Goal: Information Seeking & Learning: Learn about a topic

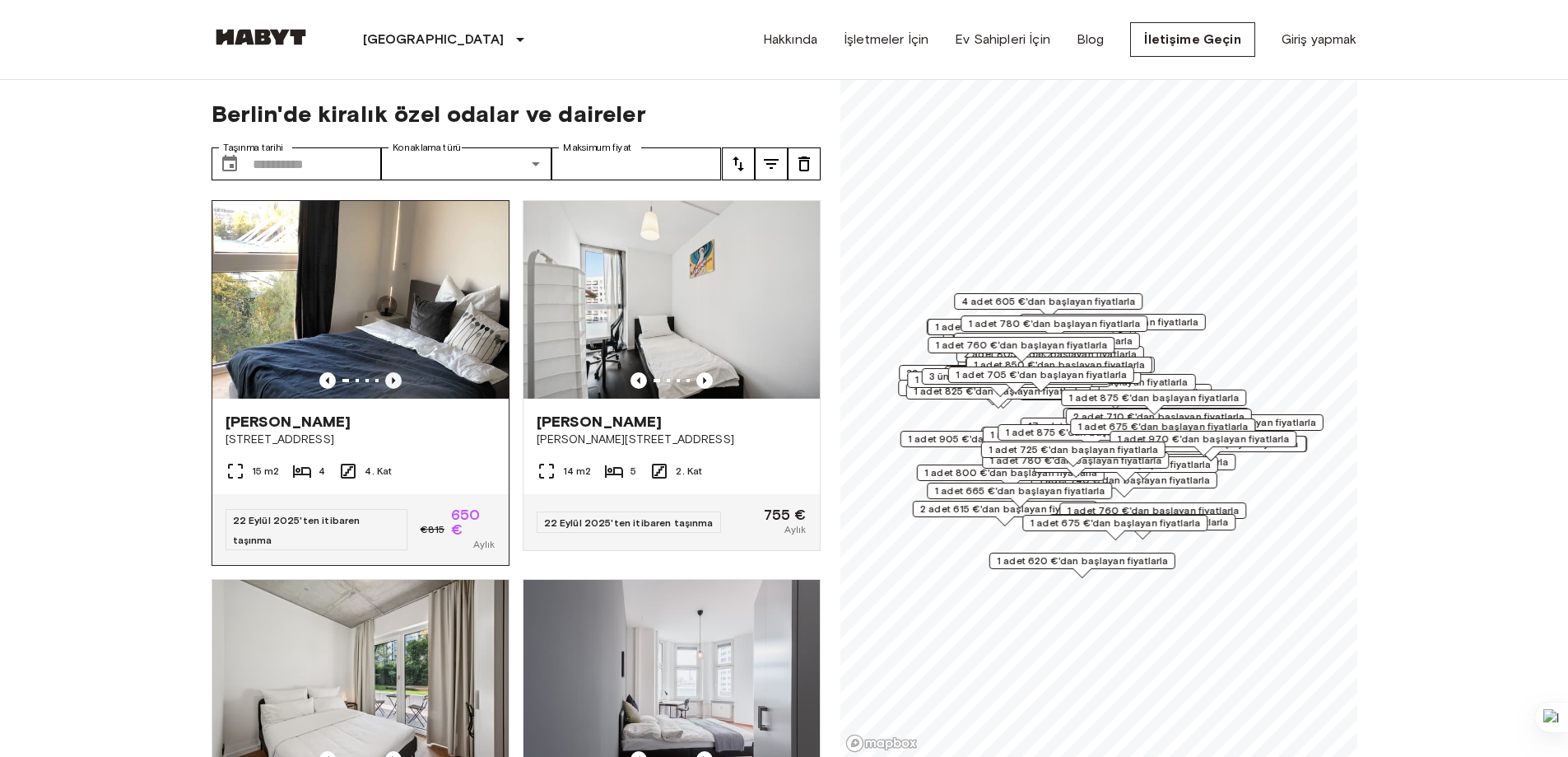
click at [387, 374] on icon "Önceki görüntü" at bounding box center [393, 380] width 17 height 17
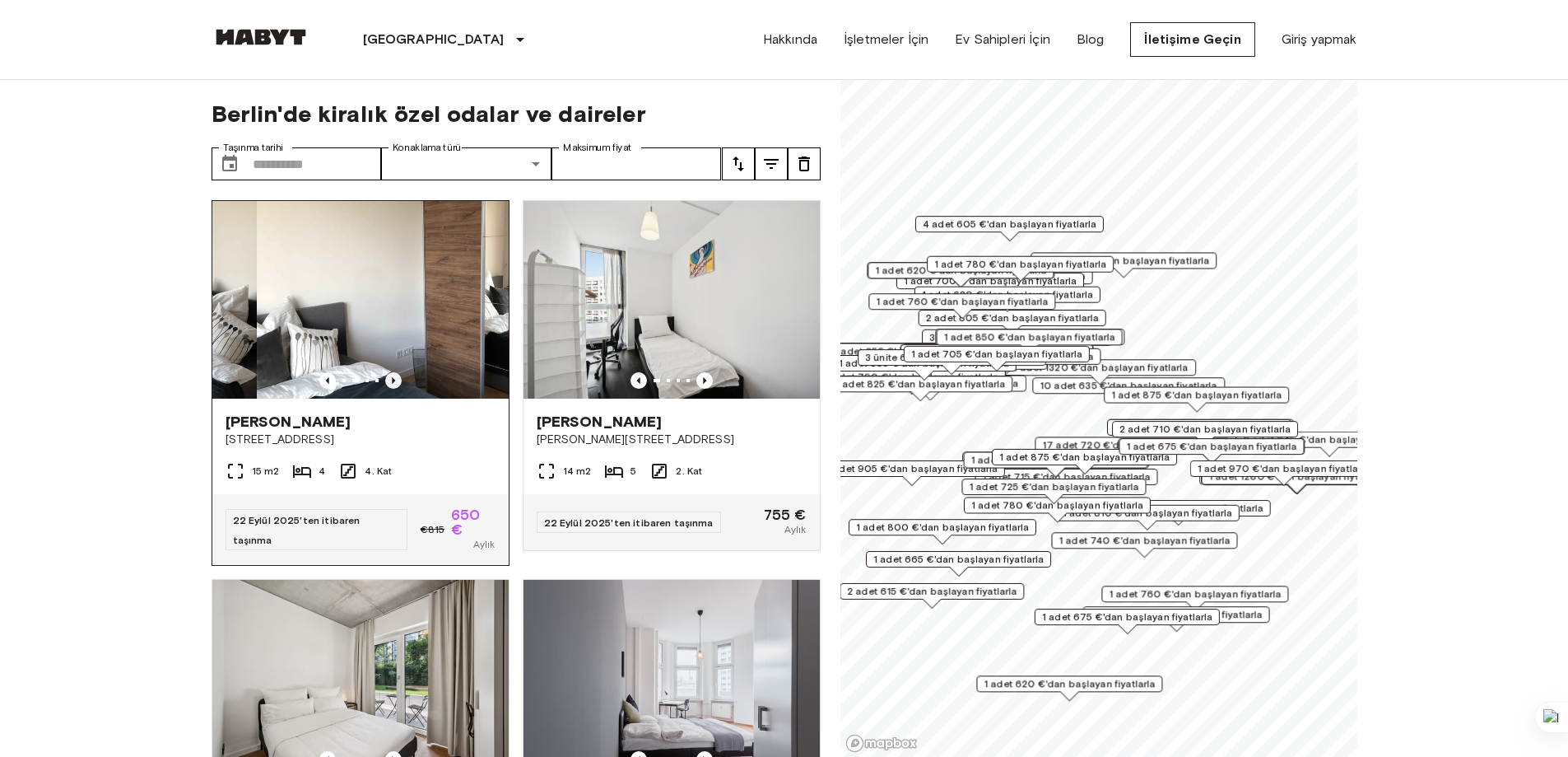
click at [386, 373] on icon "Önceki görüntü" at bounding box center [393, 380] width 17 height 17
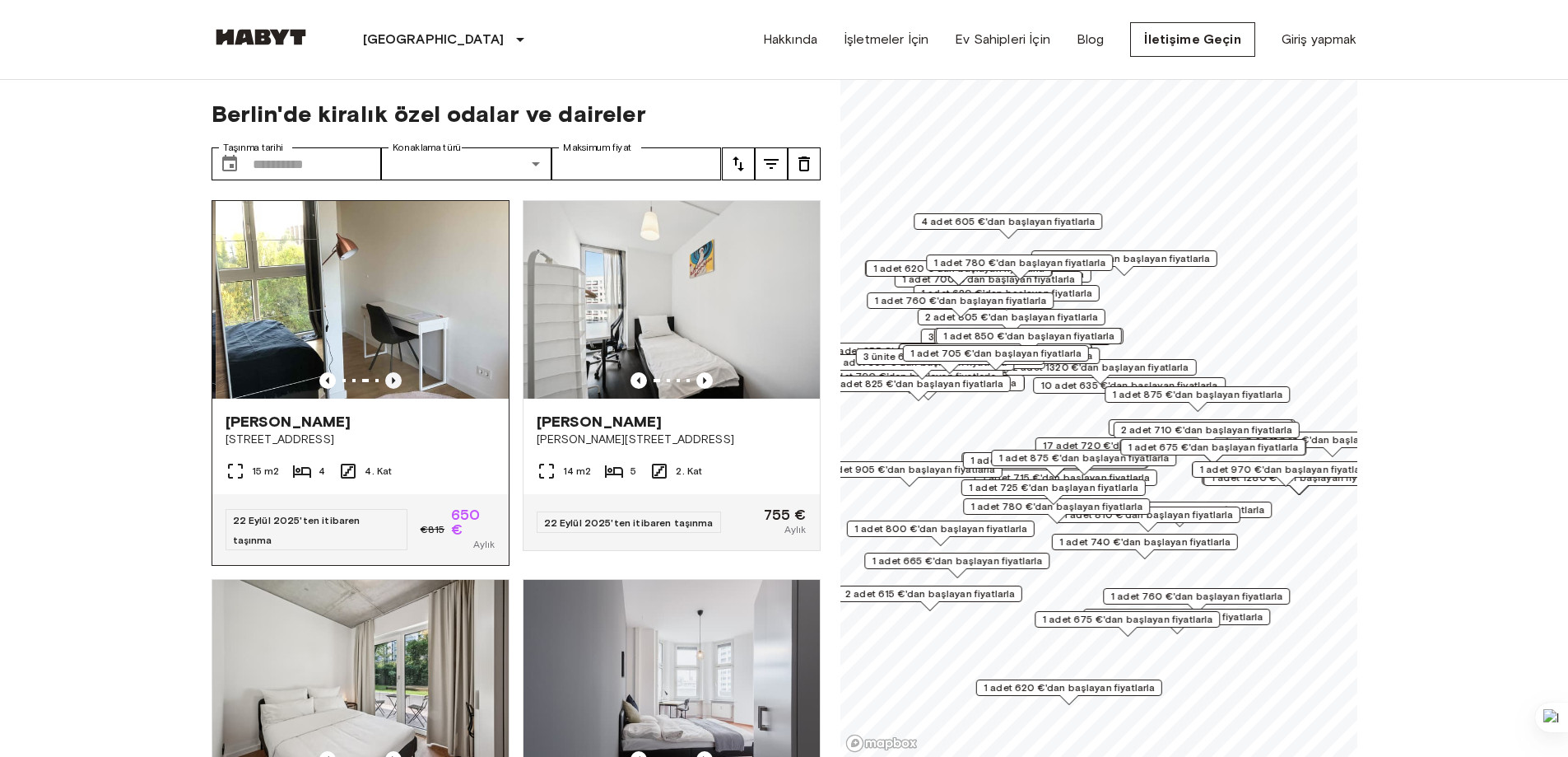
click at [386, 373] on icon "Önceki görüntü" at bounding box center [393, 380] width 17 height 17
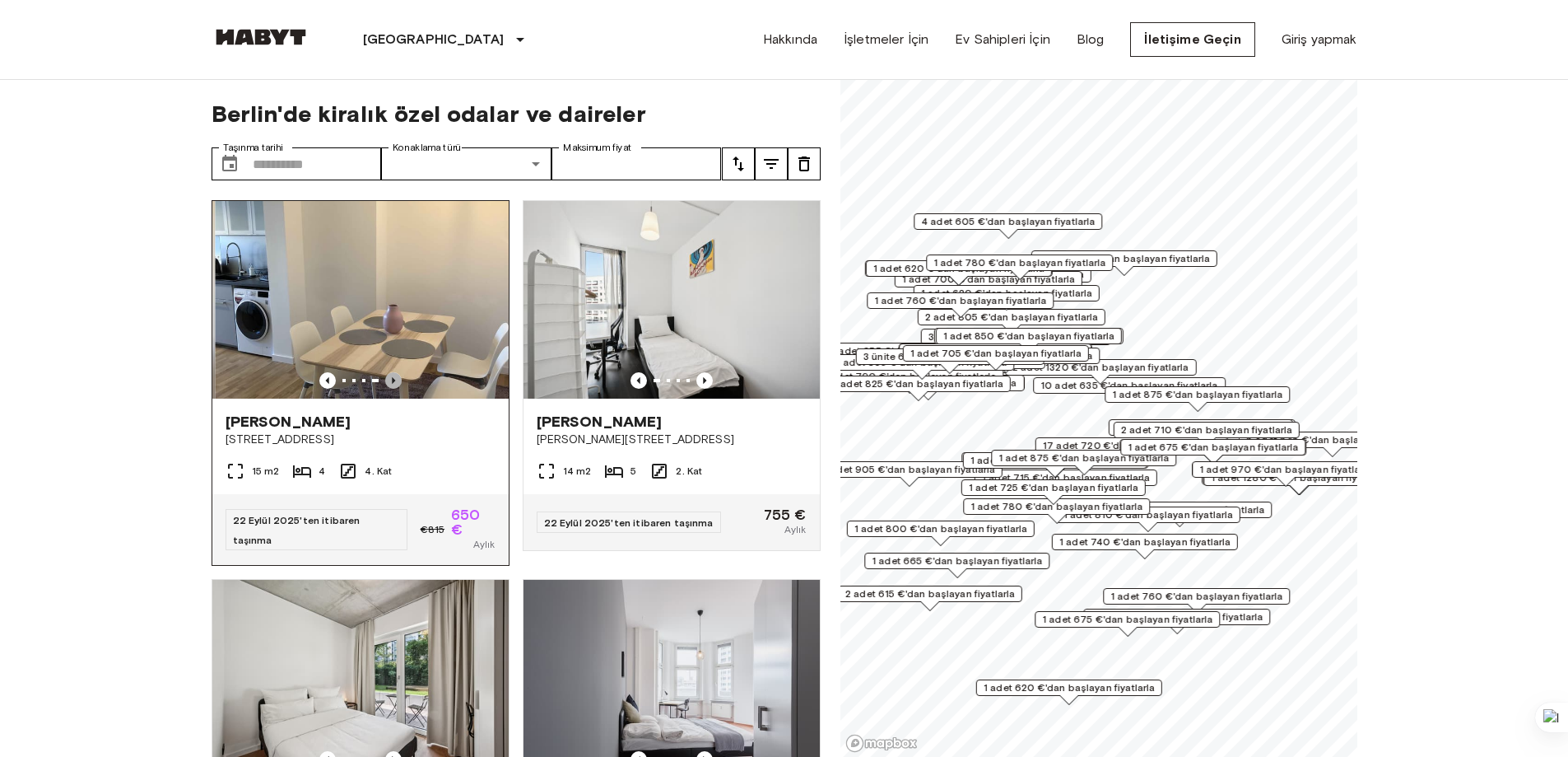
click at [386, 373] on icon "Önceki görüntü" at bounding box center [393, 380] width 17 height 17
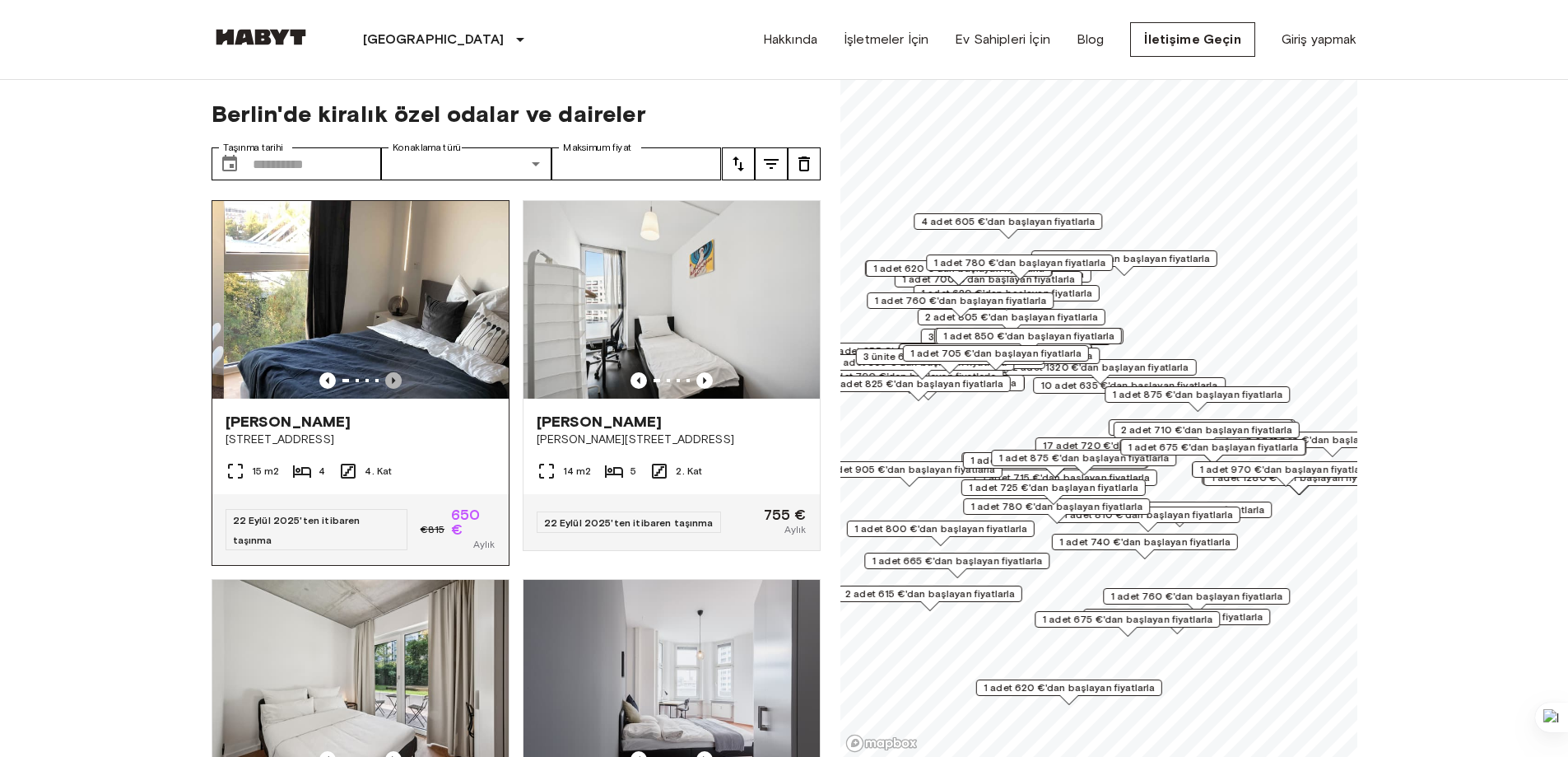
click at [386, 373] on icon "Önceki görüntü" at bounding box center [393, 380] width 17 height 17
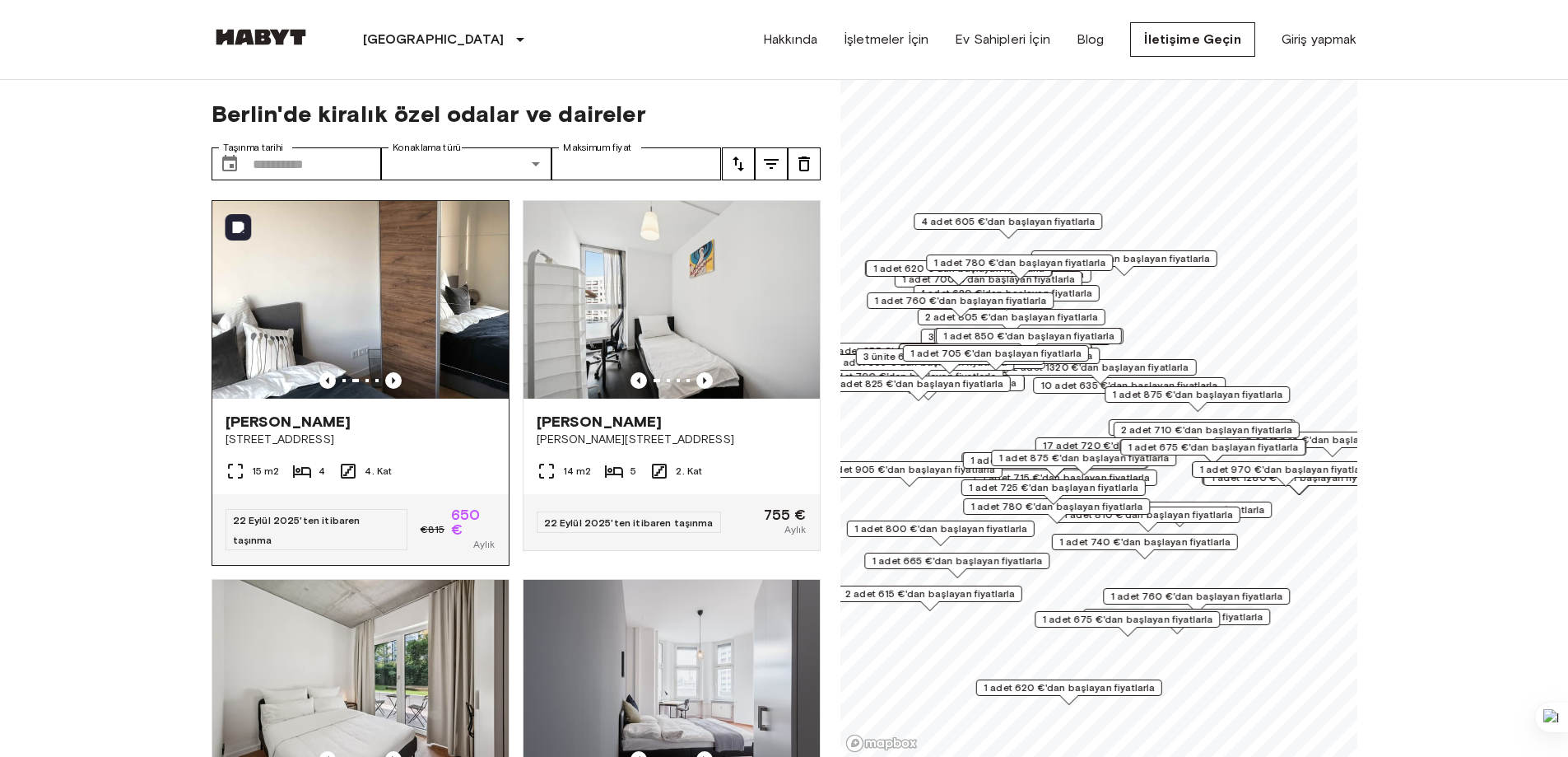
click at [405, 334] on img at bounding box center [360, 300] width 297 height 197
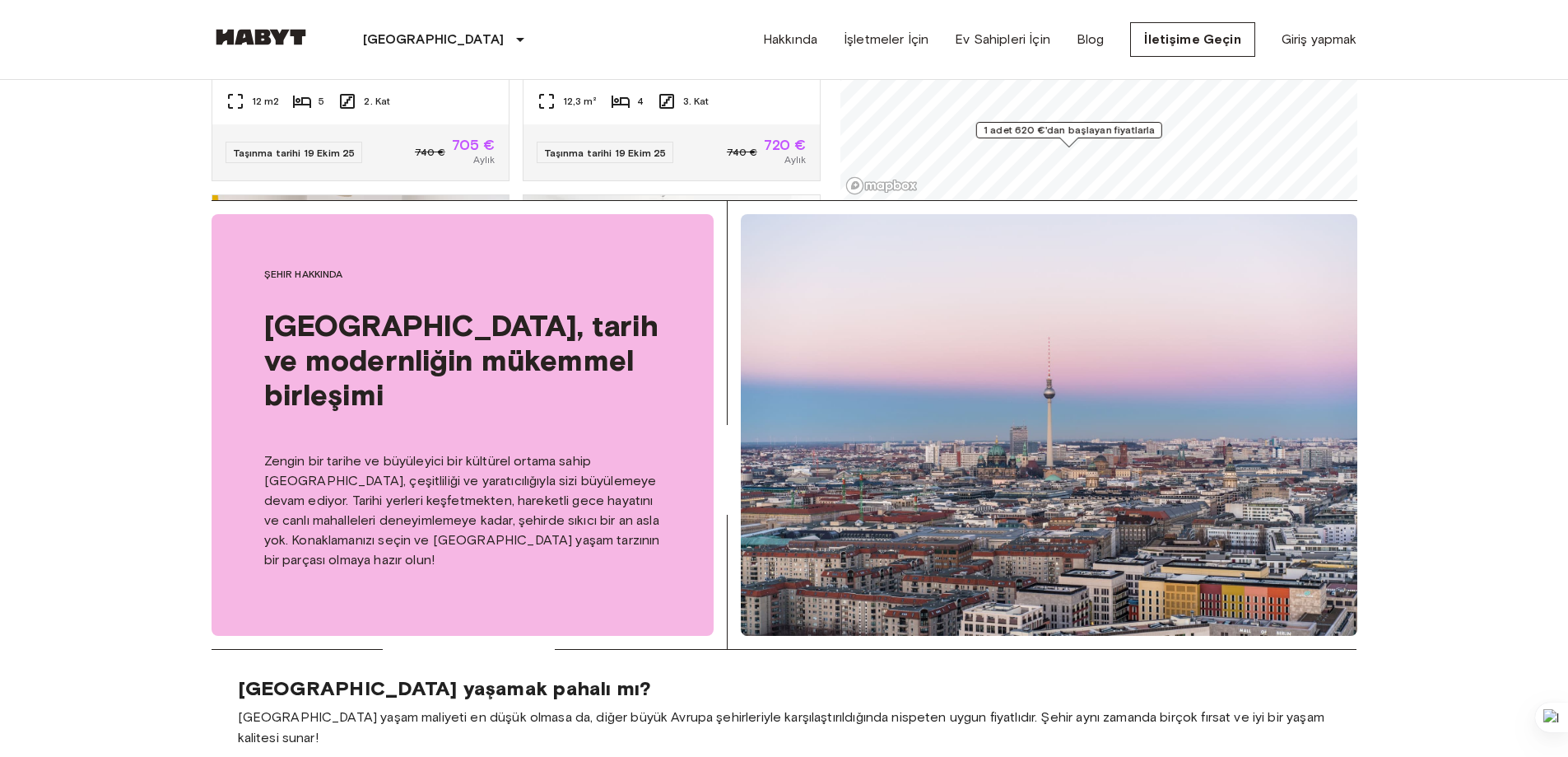
scroll to position [576, 0]
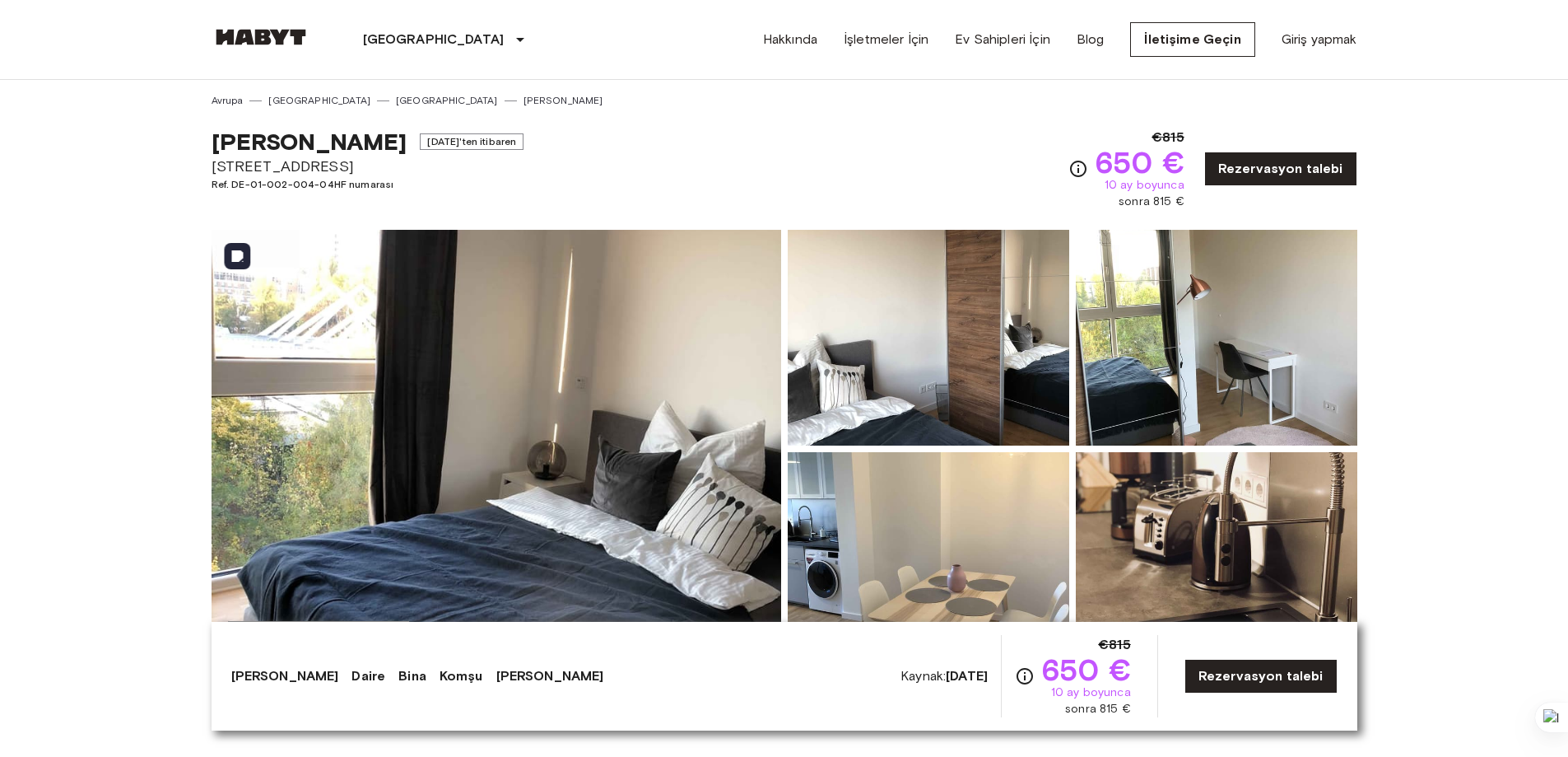
click at [665, 442] on img at bounding box center [496, 449] width 569 height 439
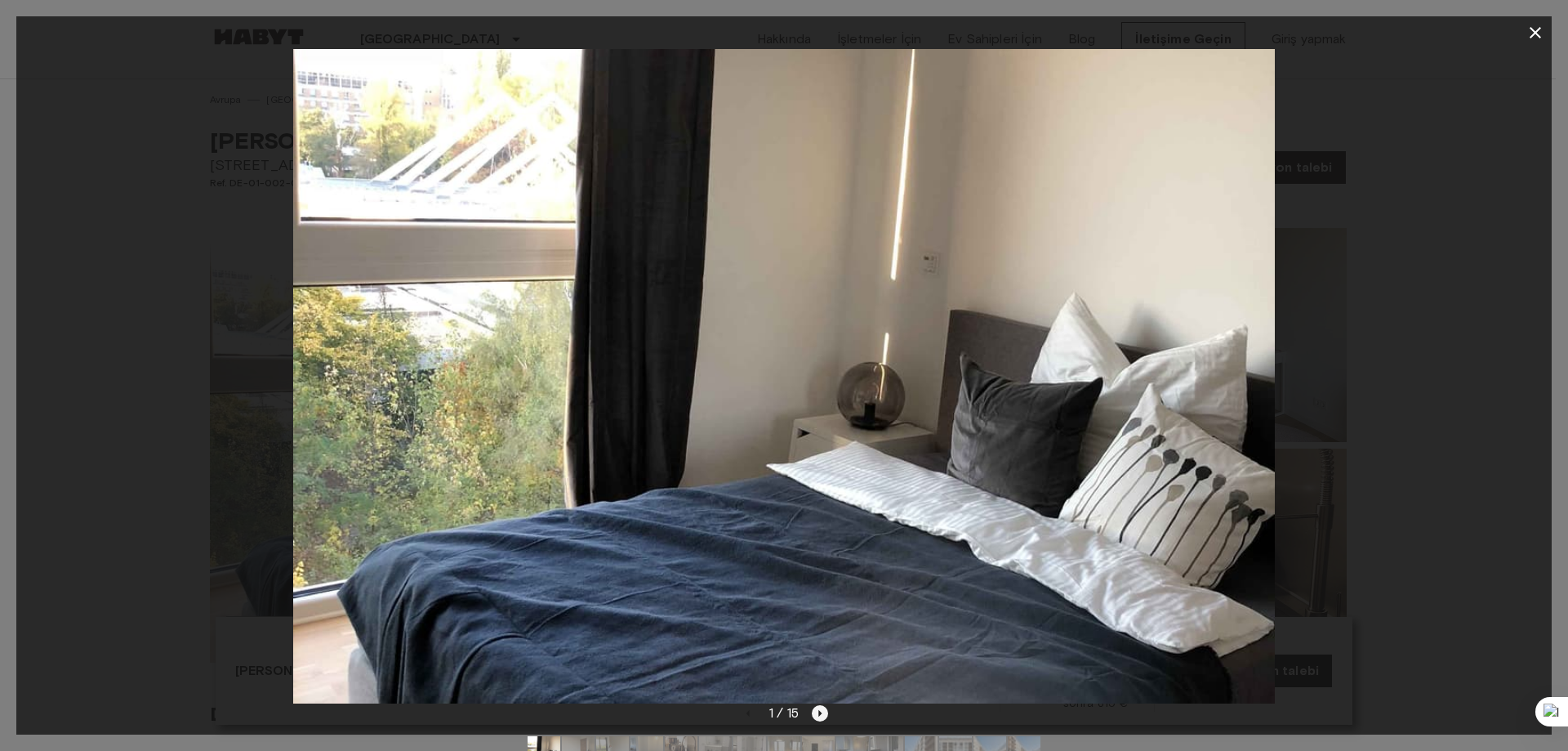
click at [824, 715] on icon "Sonraki resim" at bounding box center [819, 713] width 17 height 17
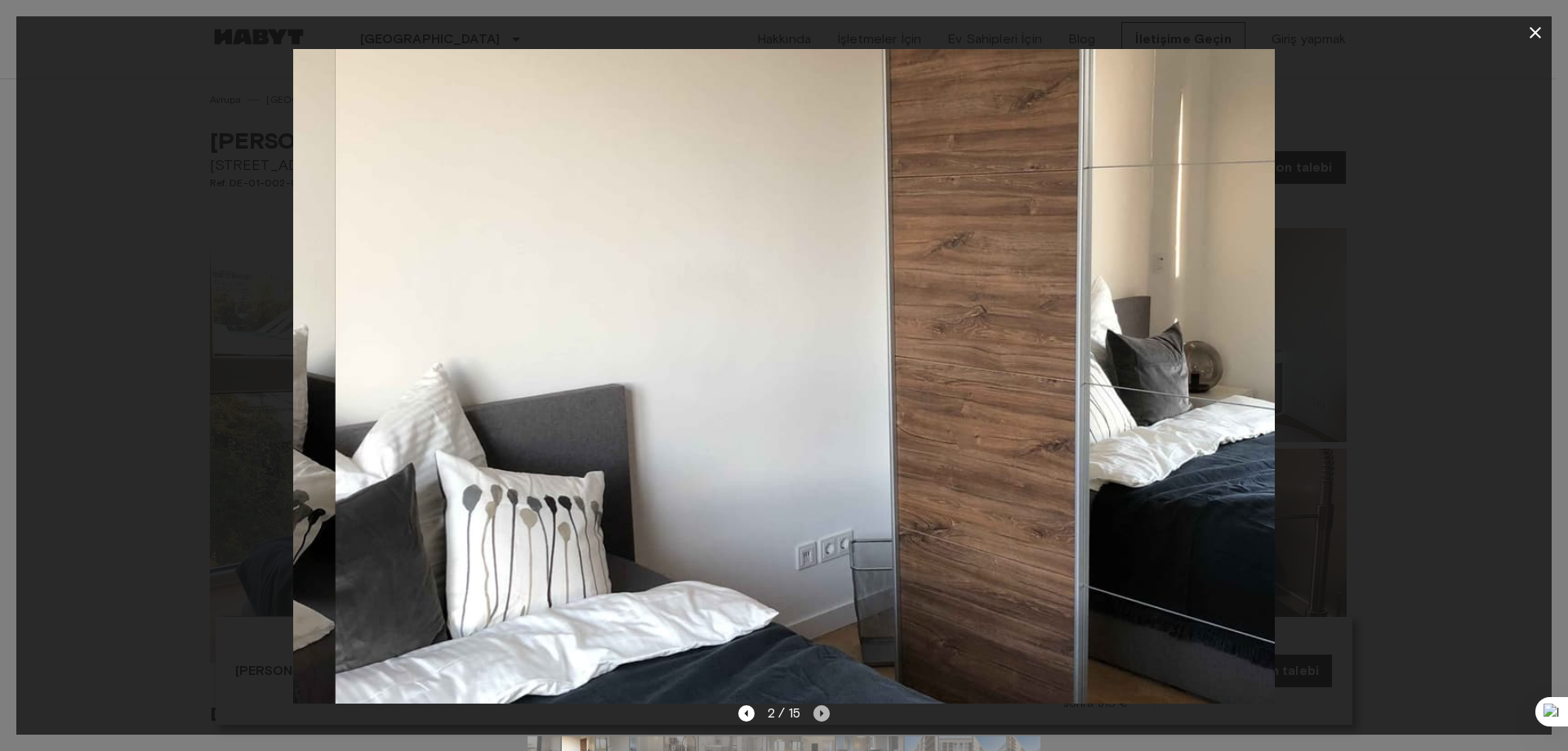
click at [824, 714] on icon "Sonraki resim" at bounding box center [821, 713] width 17 height 17
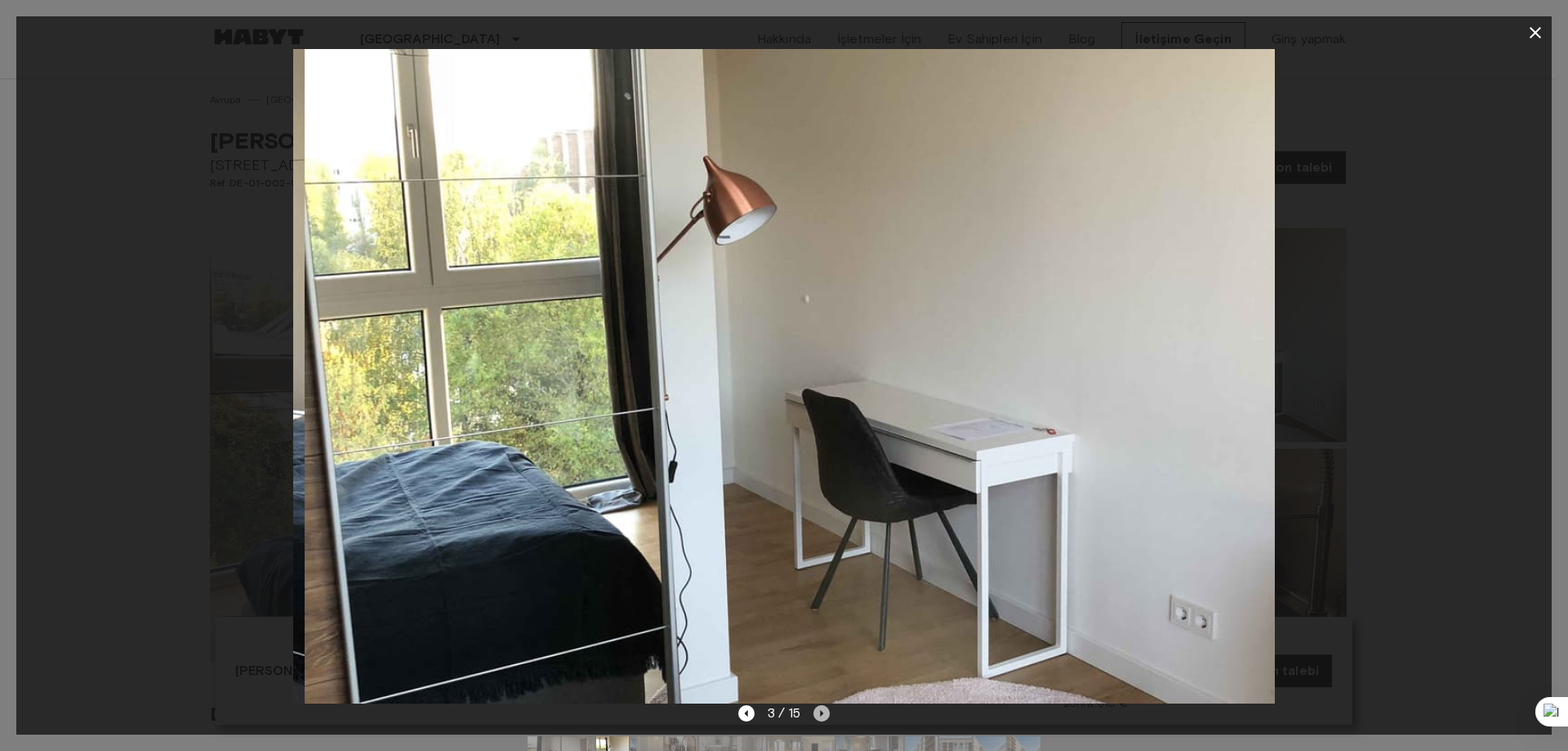
click at [824, 714] on icon "Sonraki resim" at bounding box center [821, 713] width 17 height 17
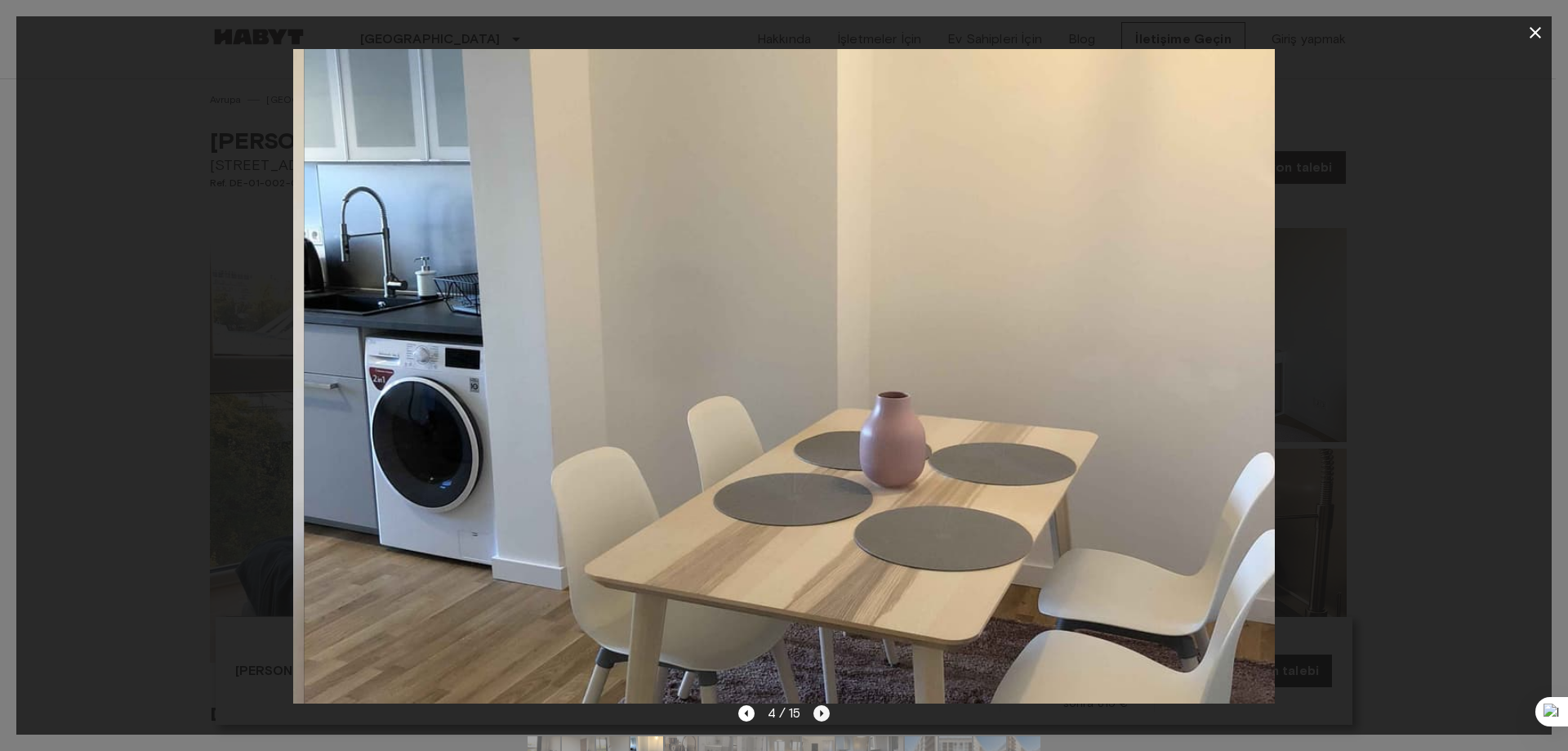
click at [824, 714] on icon "Sonraki resim" at bounding box center [821, 713] width 17 height 17
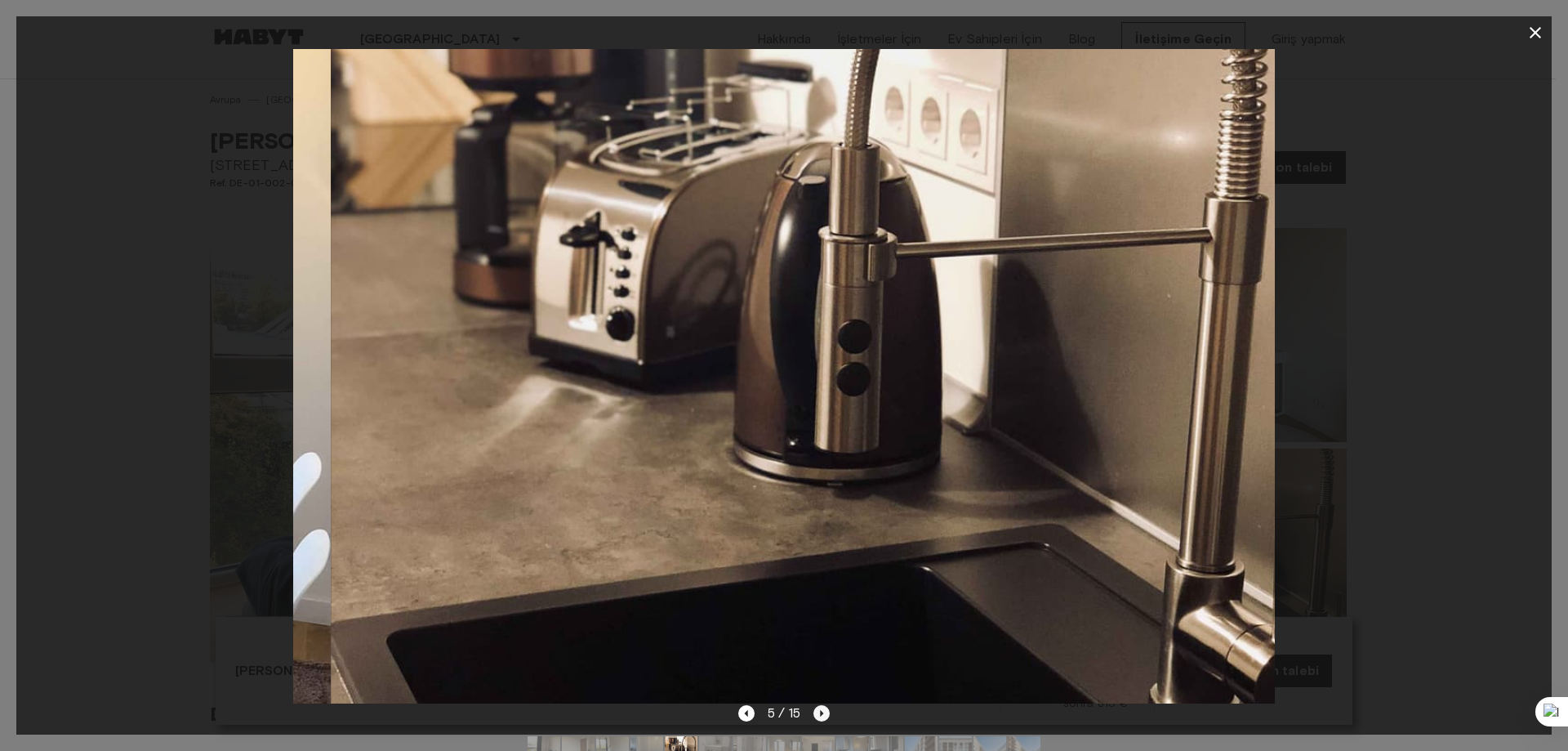
click at [824, 714] on icon "Sonraki resim" at bounding box center [821, 713] width 17 height 17
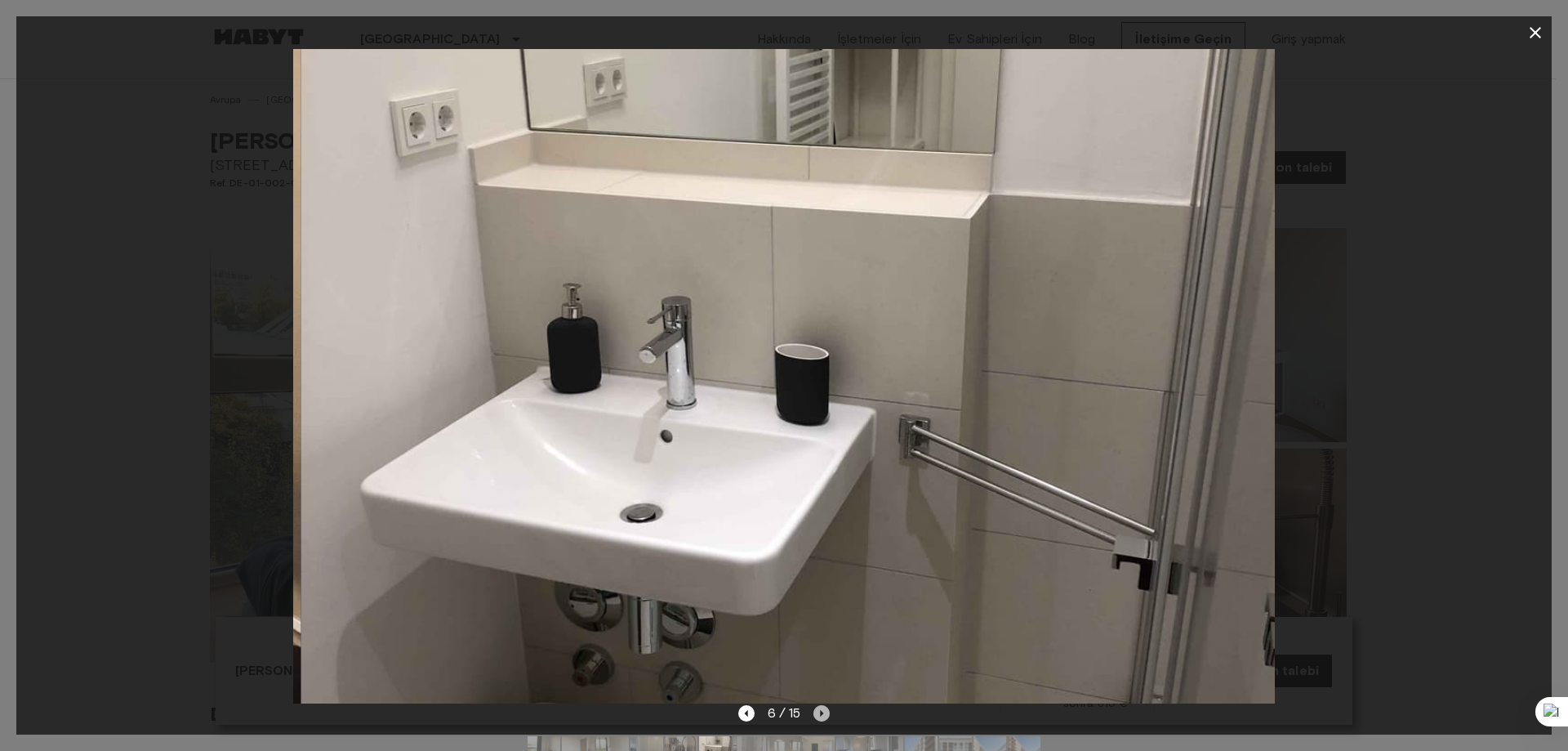
click at [824, 714] on icon "Sonraki resim" at bounding box center [821, 713] width 17 height 17
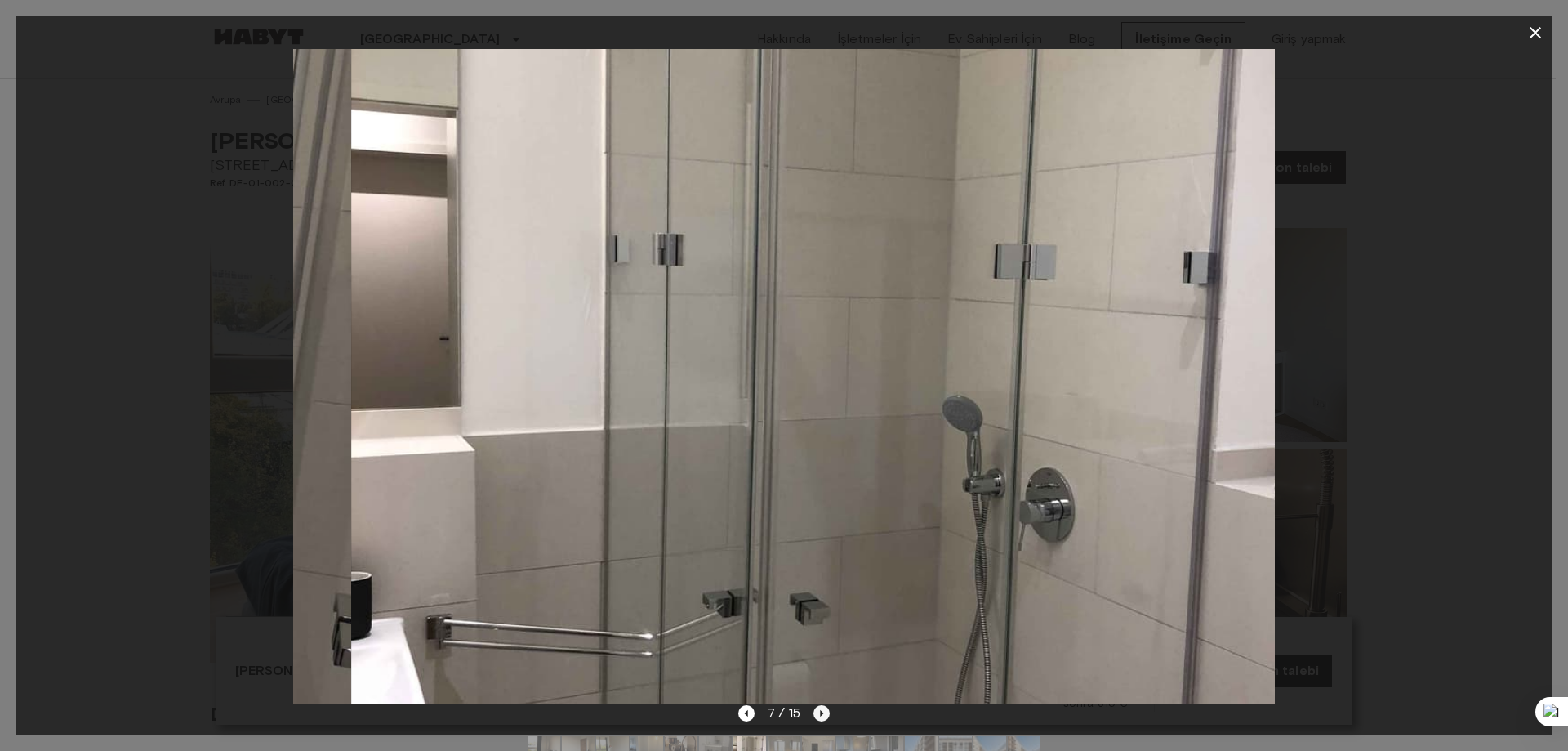
click at [824, 714] on icon "Sonraki resim" at bounding box center [821, 713] width 17 height 17
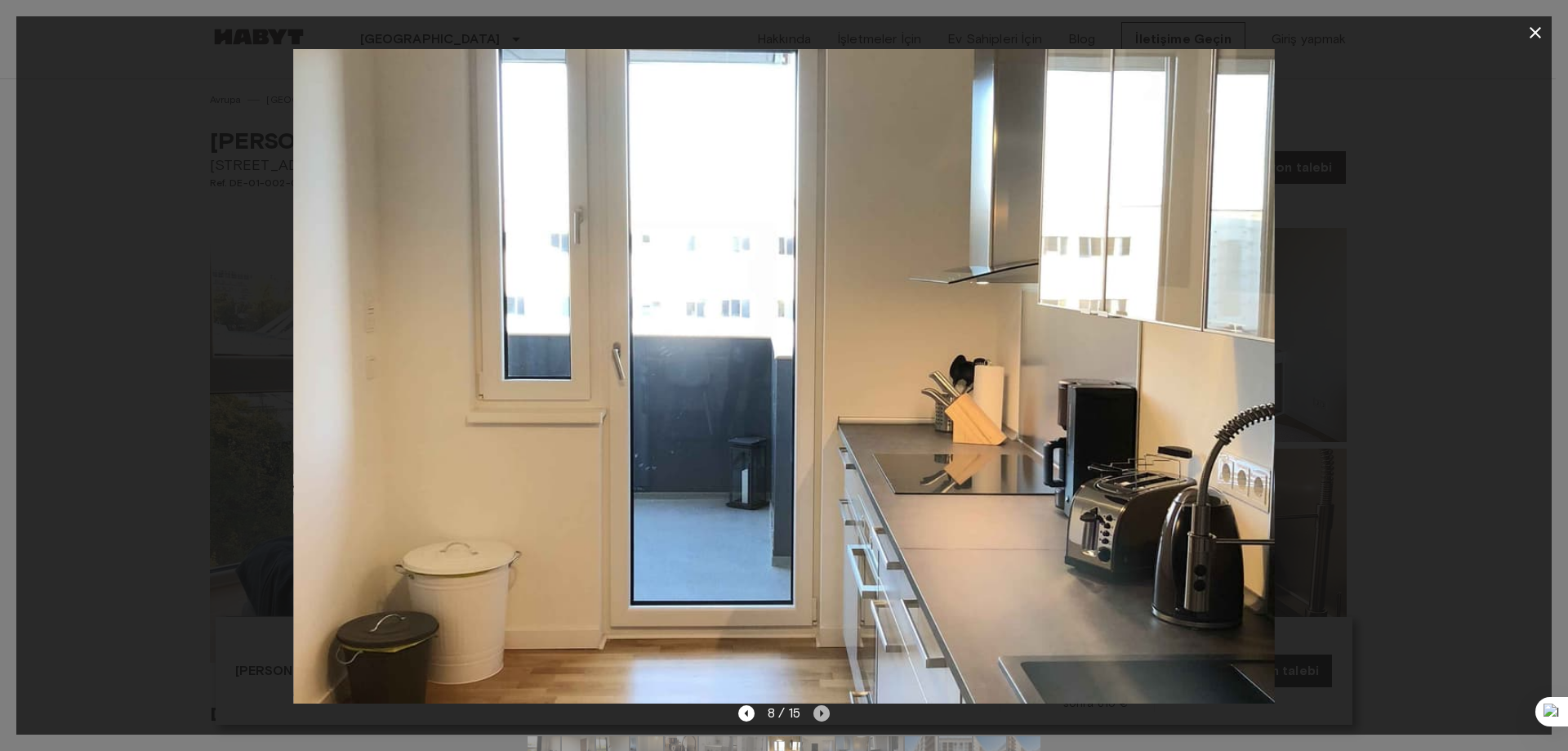
click at [824, 714] on icon "Sonraki resim" at bounding box center [821, 713] width 17 height 17
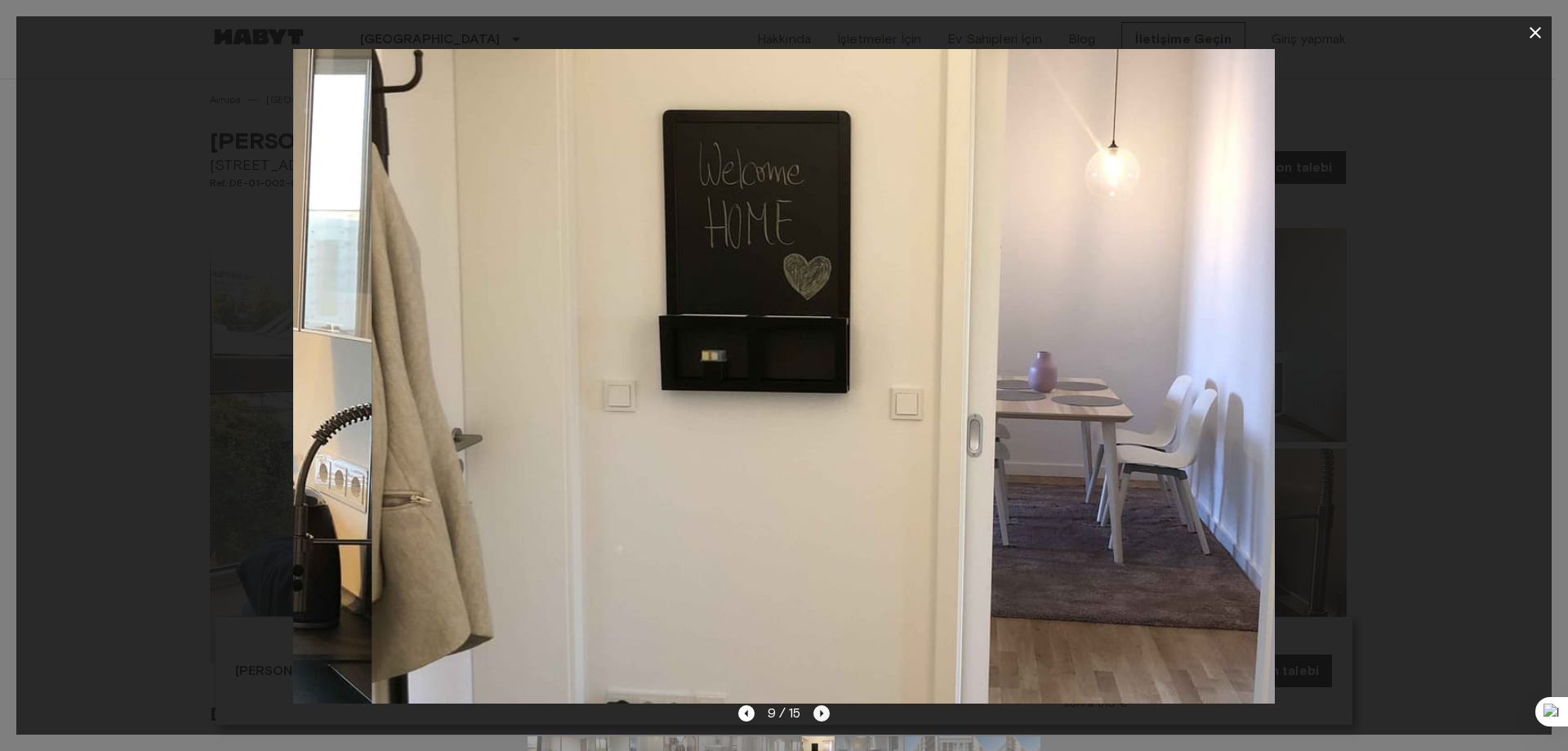
click at [824, 714] on icon "Sonraki resim" at bounding box center [821, 713] width 17 height 17
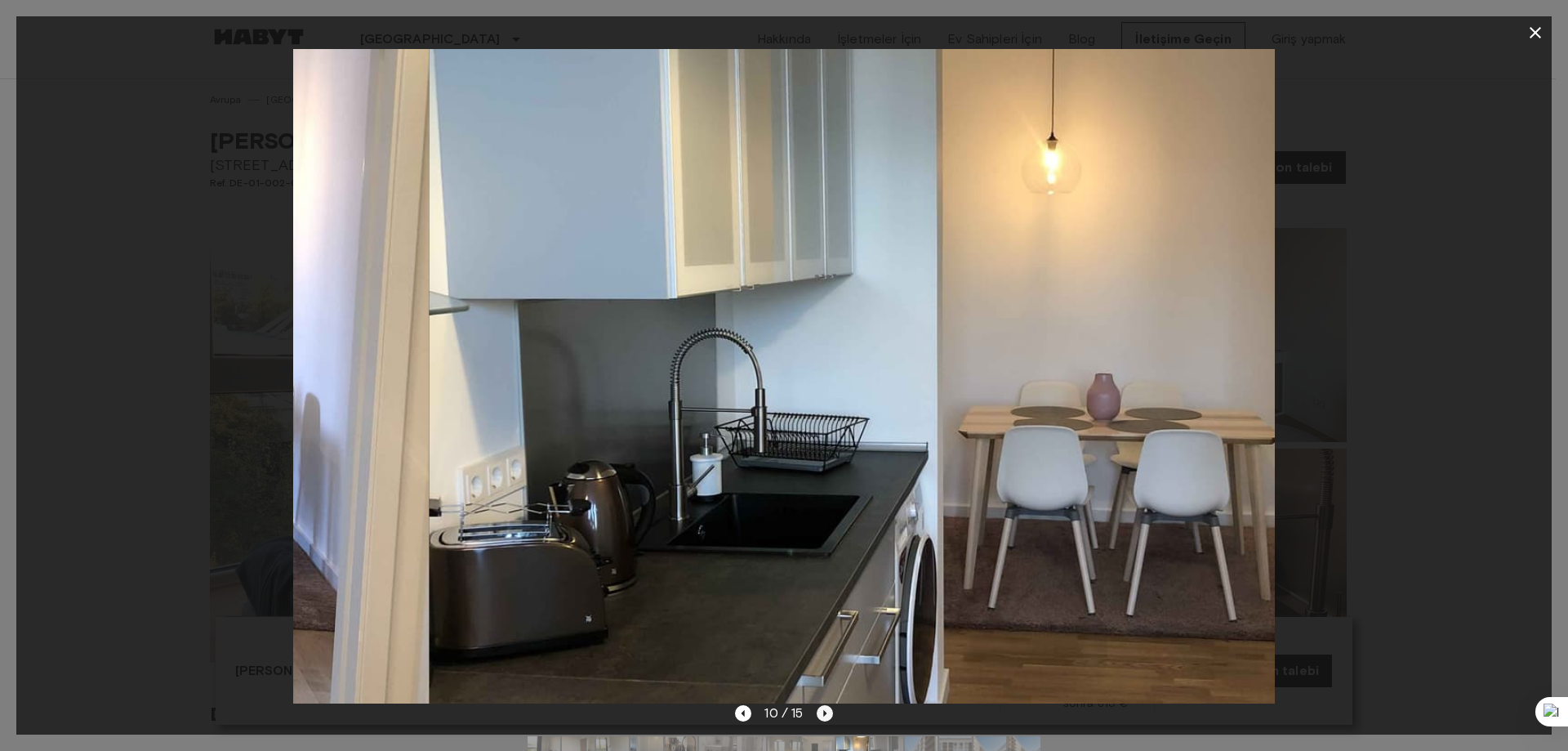
click at [824, 714] on icon "Sonraki resim" at bounding box center [824, 713] width 3 height 7
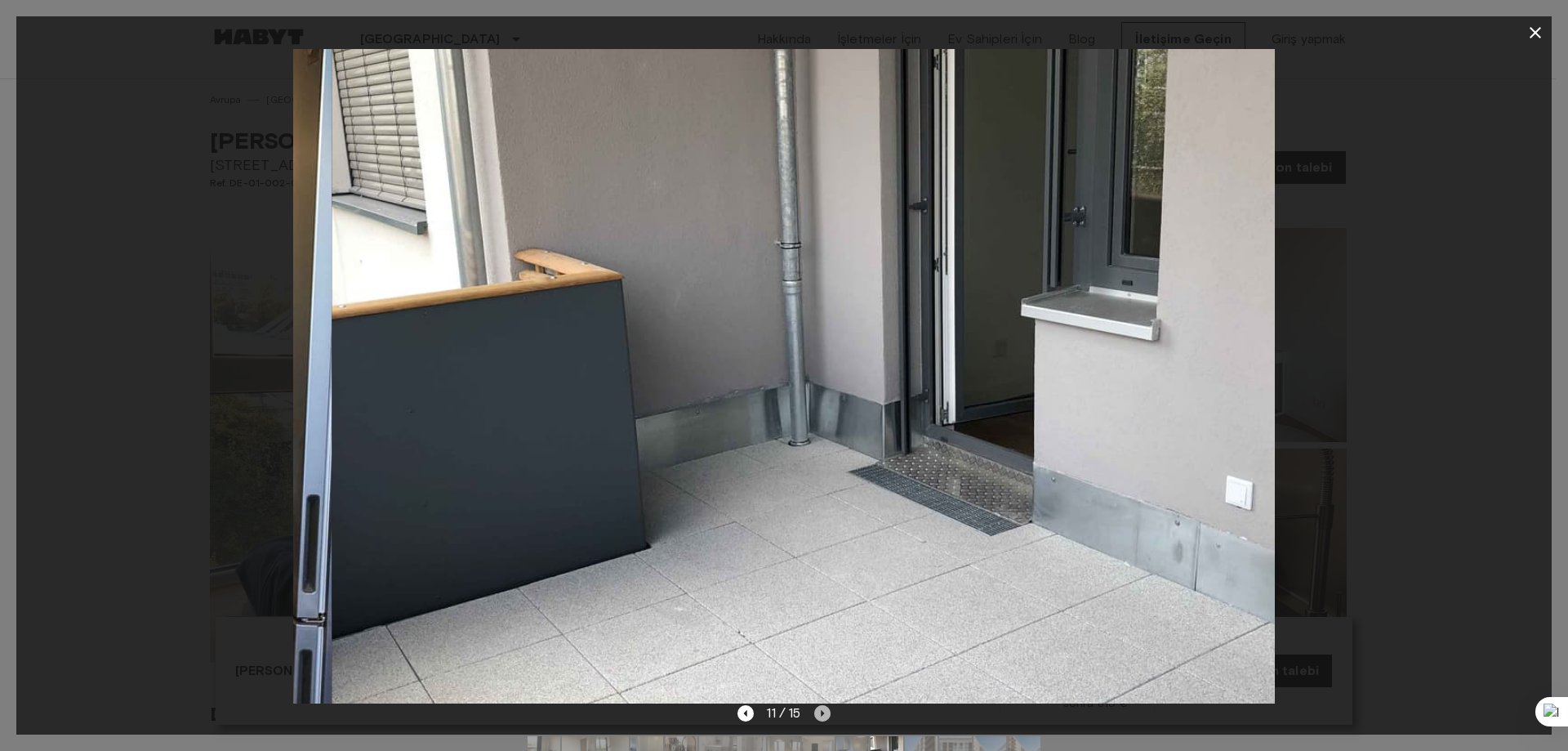
click at [824, 714] on icon "Sonraki resim" at bounding box center [822, 713] width 17 height 17
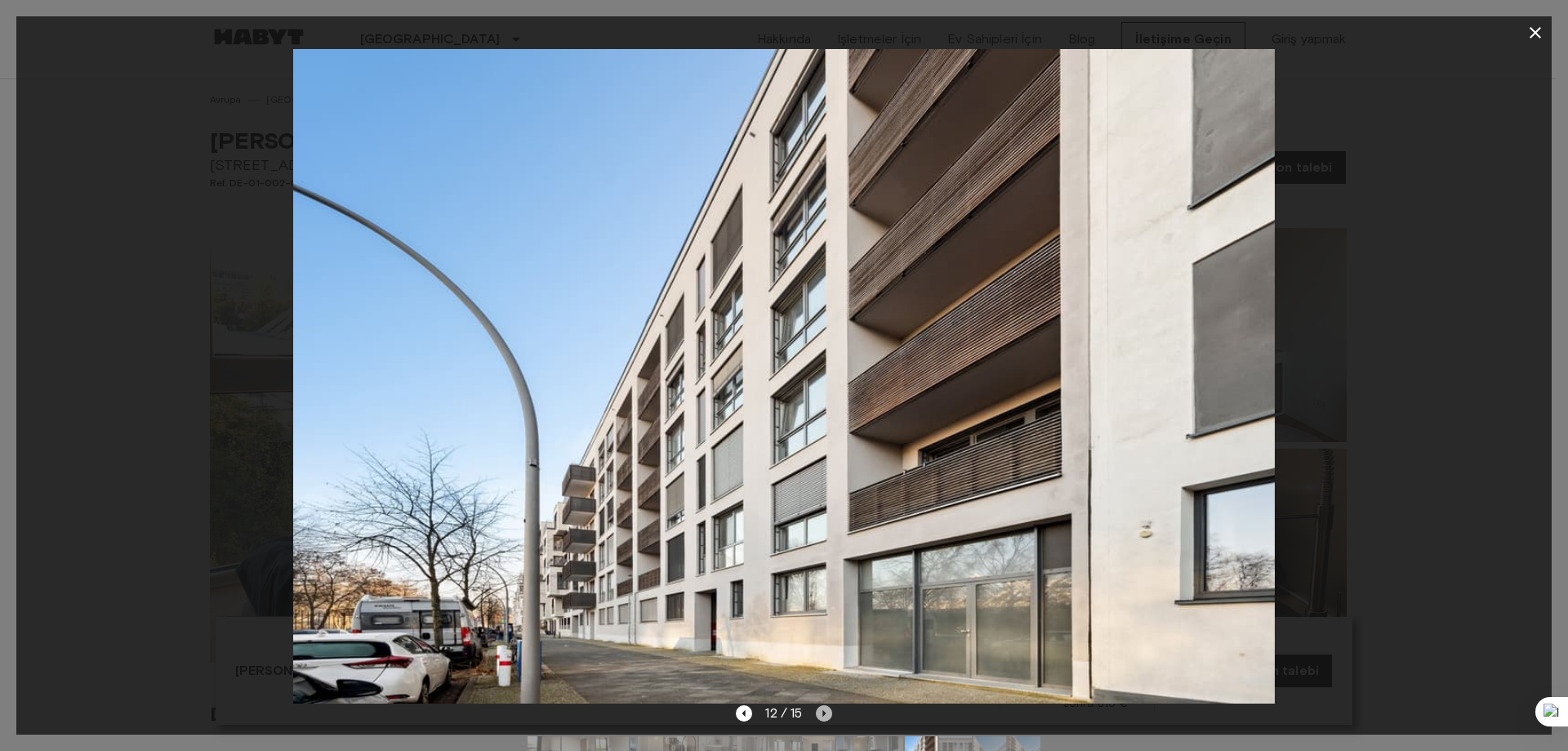
click at [824, 714] on icon "Sonraki resim" at bounding box center [823, 713] width 3 height 7
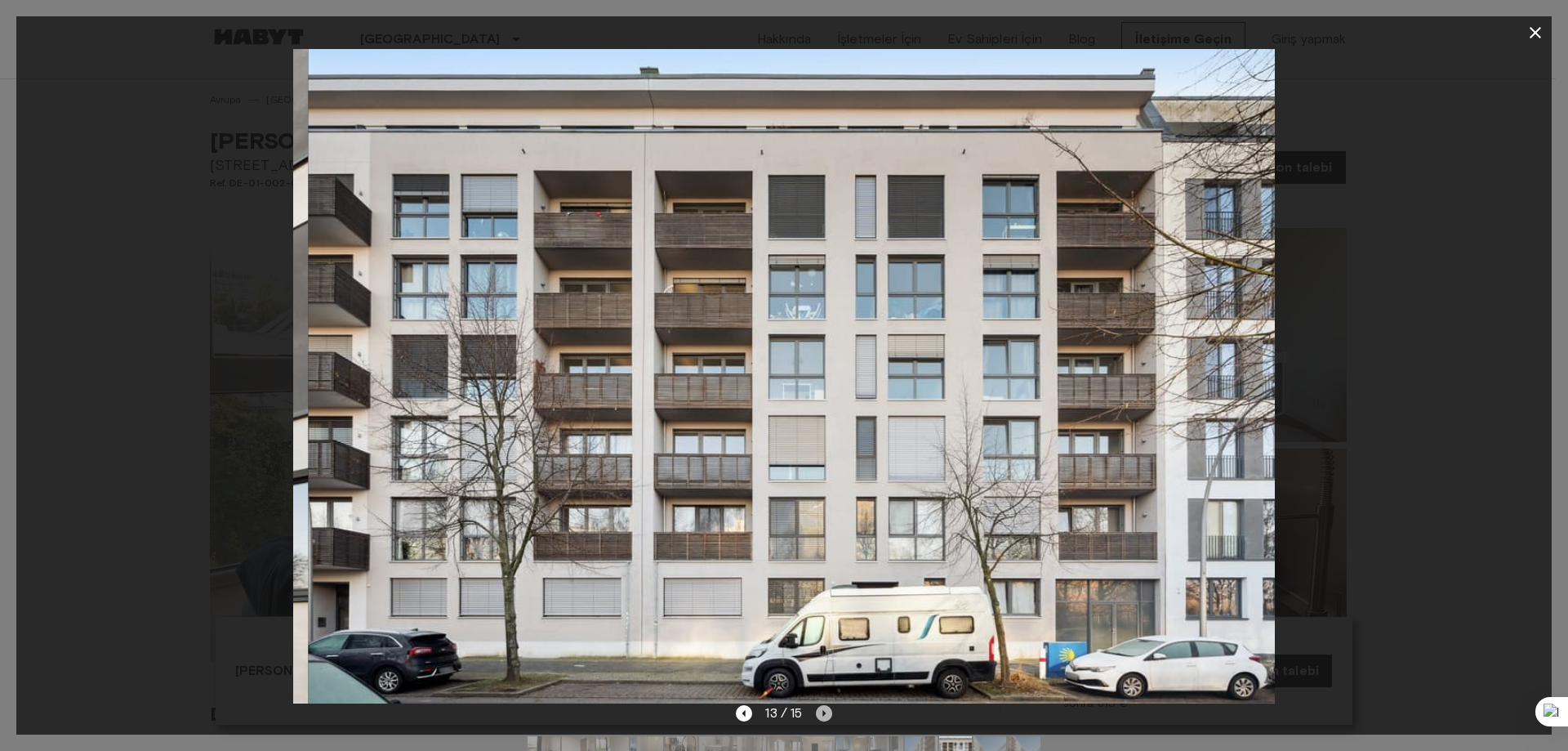
click at [825, 714] on icon "Sonraki resim" at bounding box center [823, 713] width 3 height 7
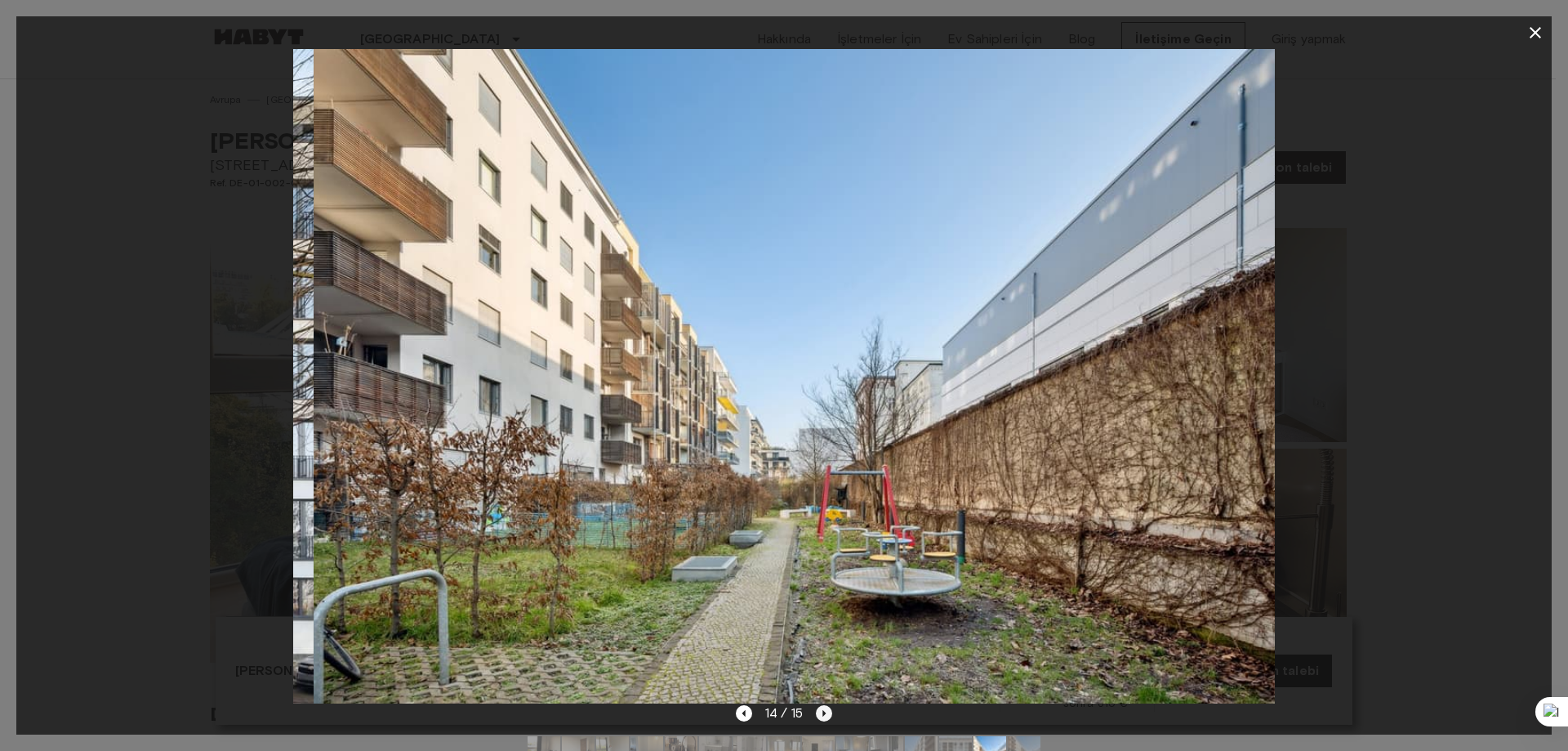
click at [825, 714] on icon "Sonraki resim" at bounding box center [823, 713] width 3 height 7
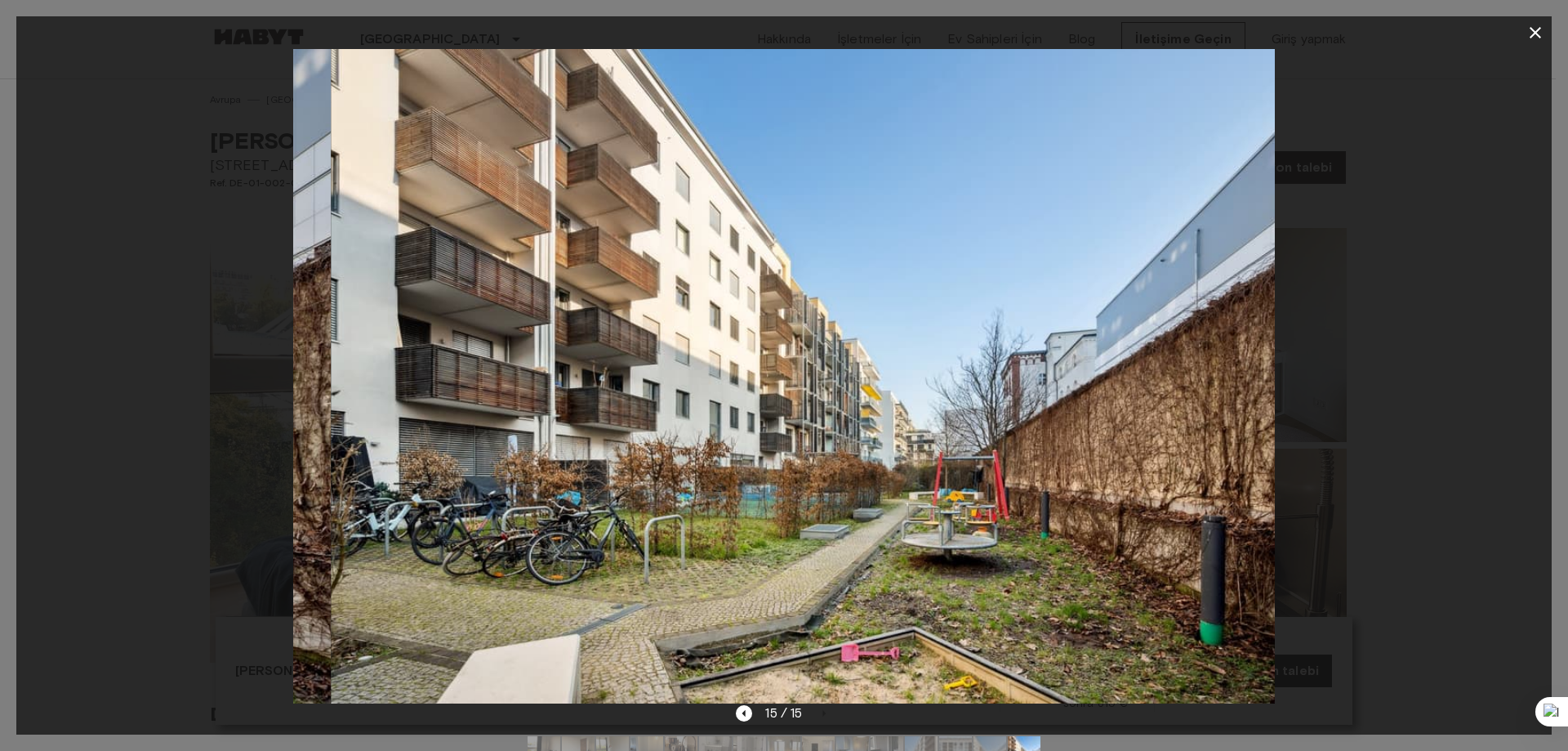
click at [825, 715] on div "15 / 15" at bounding box center [783, 714] width 95 height 20
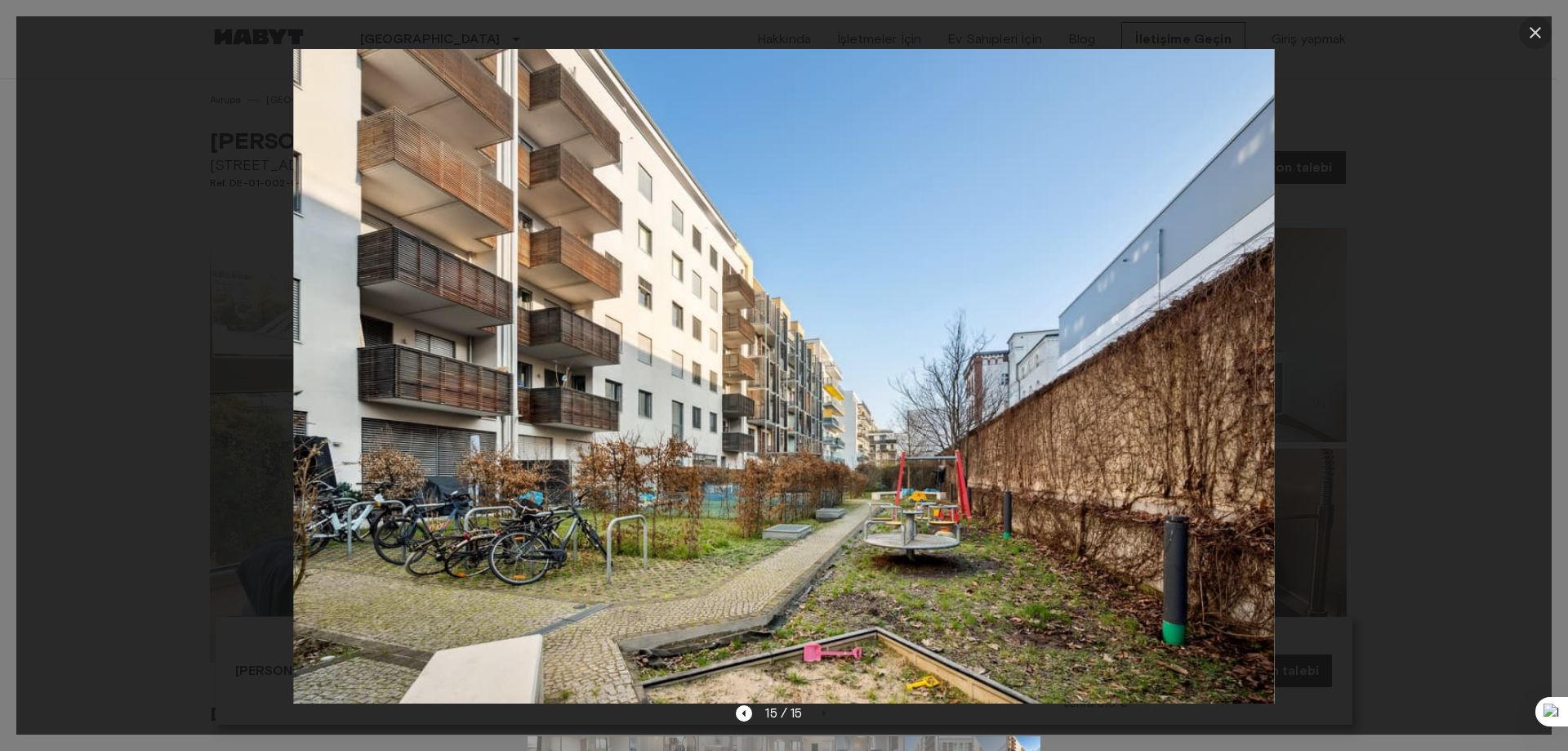
click at [1533, 30] on icon "button" at bounding box center [1536, 32] width 12 height 12
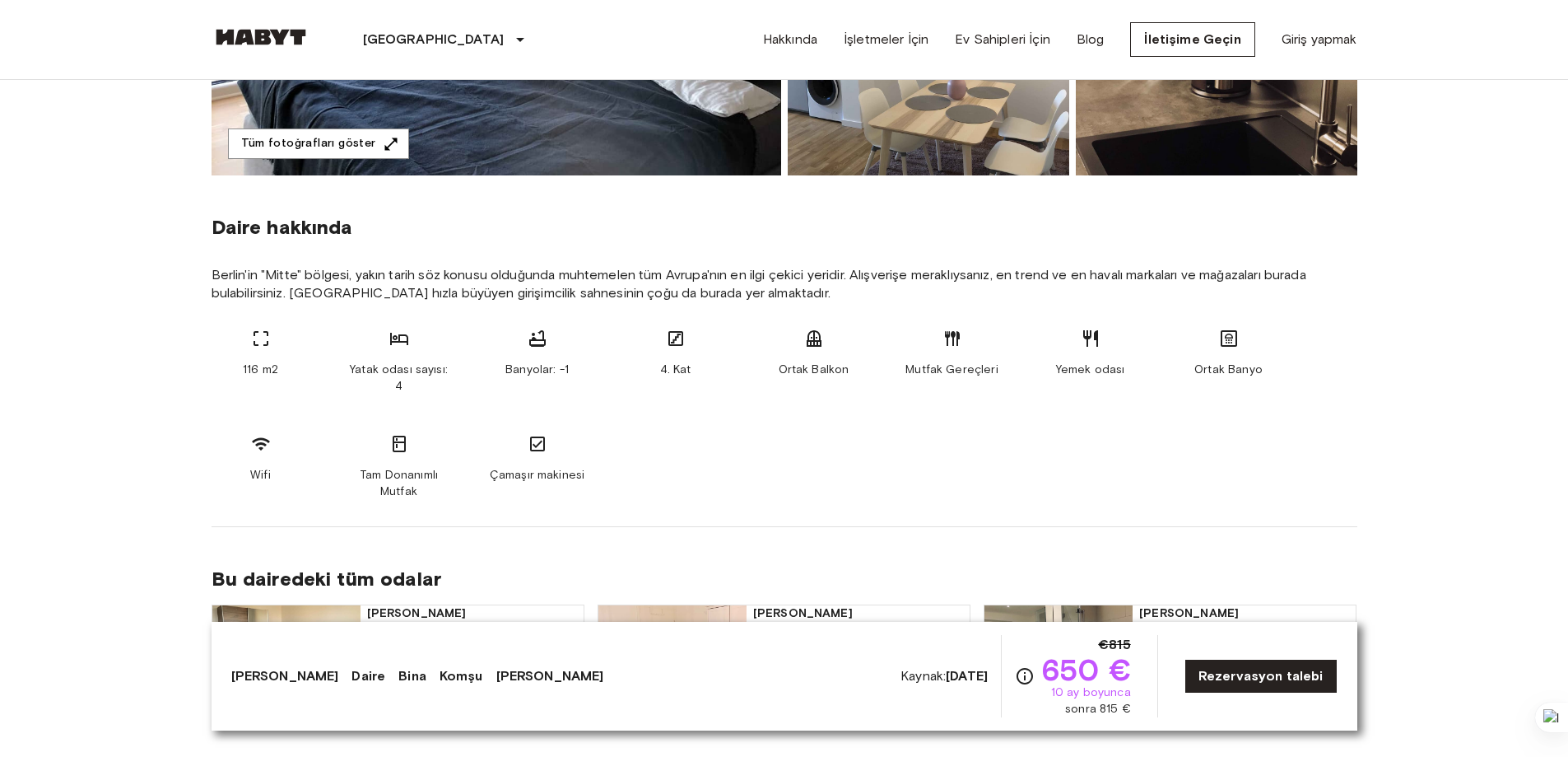
scroll to position [494, 0]
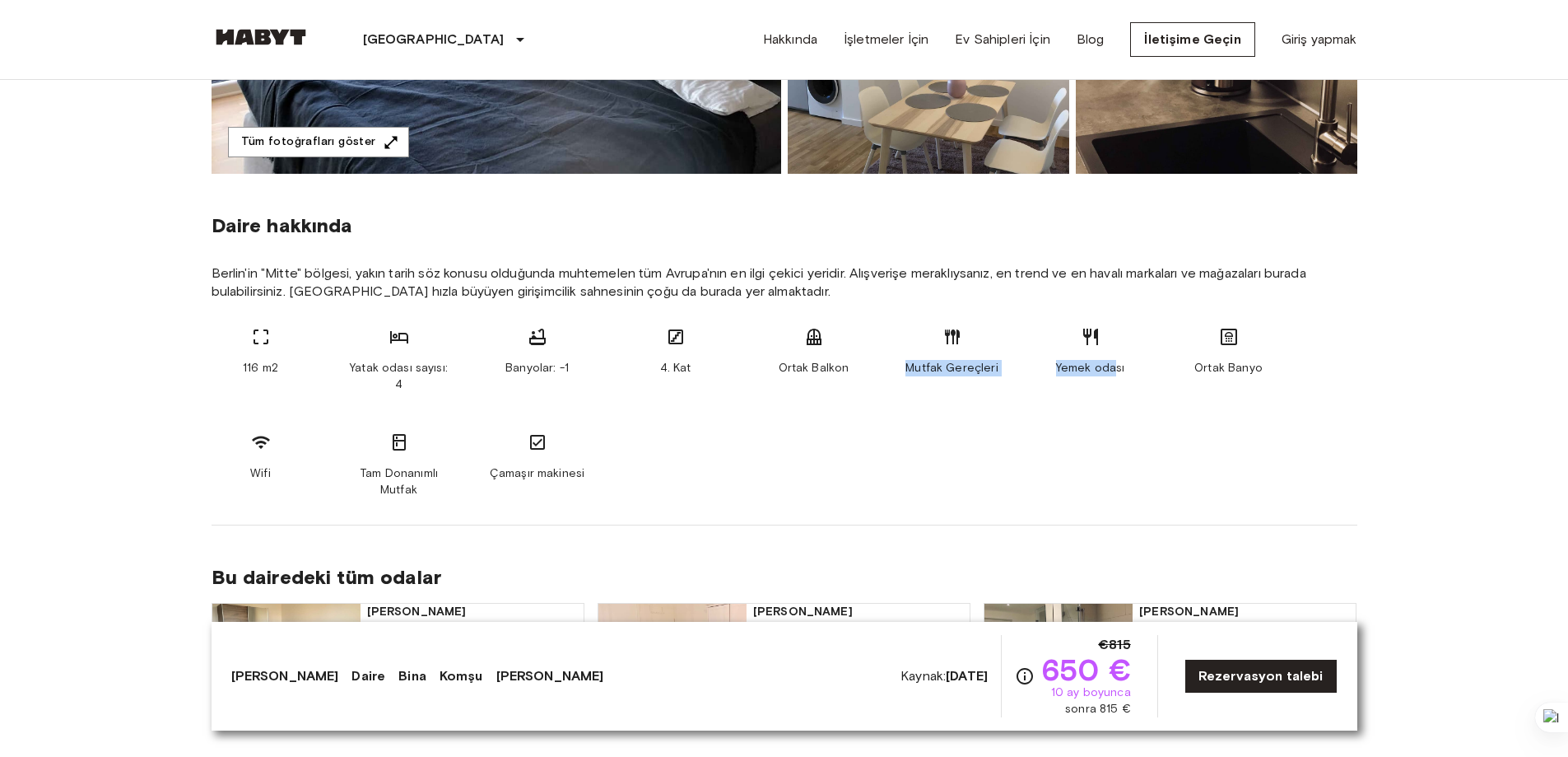
drag, startPoint x: 962, startPoint y: 375, endPoint x: 1124, endPoint y: 415, distance: 166.9
click at [1122, 411] on div "116 m2 Yatak odası sayısı: 4 Banyolar: -1 4. Kat Ortak Balkon Mutfak Gereçleri …" at bounding box center [784, 413] width 1146 height 172
drag, startPoint x: 579, startPoint y: 438, endPoint x: 449, endPoint y: 456, distance: 131.2
click at [577, 438] on div "Çamaşır makinesi" at bounding box center [538, 465] width 99 height 65
drag, startPoint x: 462, startPoint y: 385, endPoint x: 710, endPoint y: 434, distance: 252.8
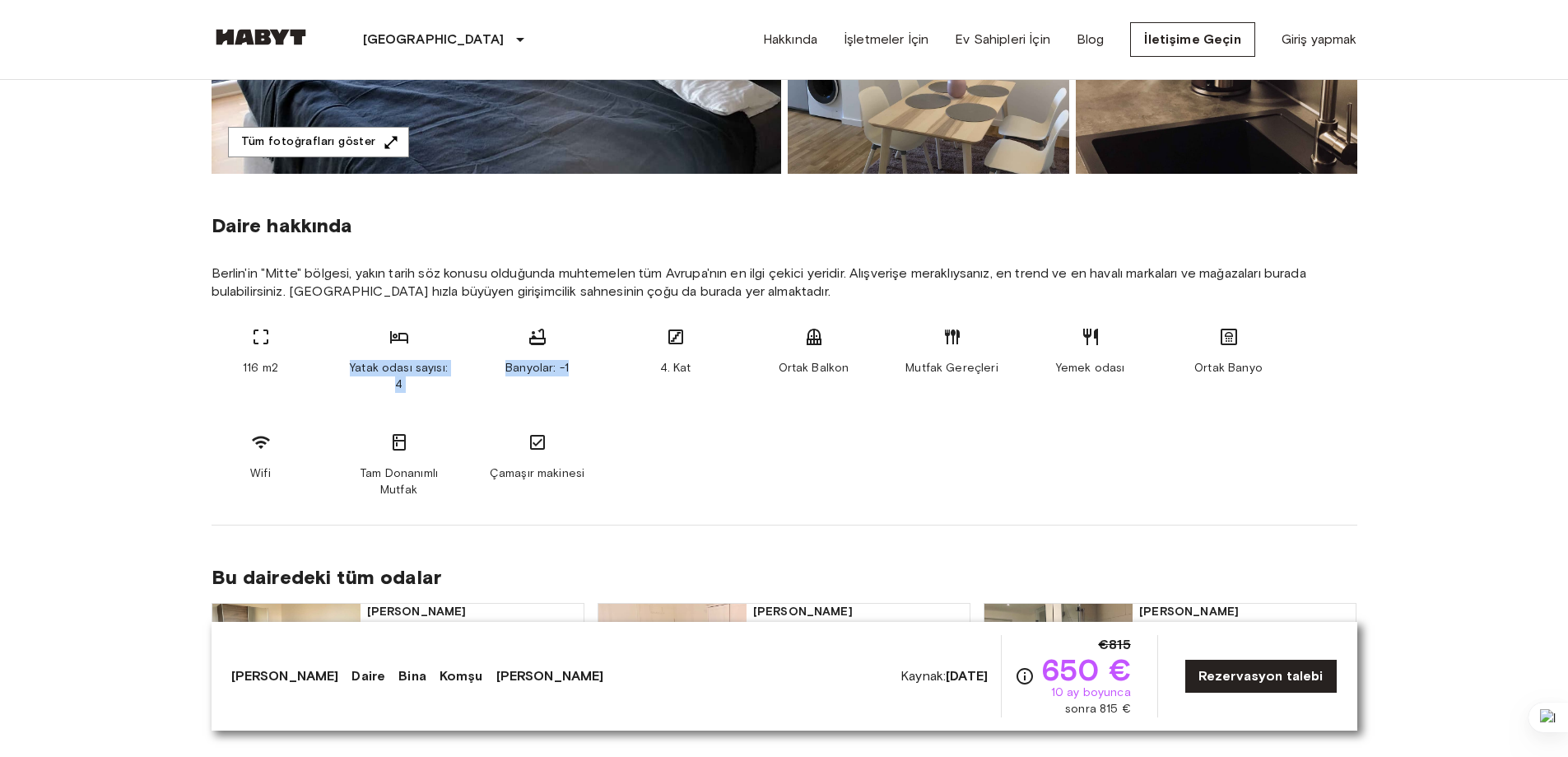
click at [631, 410] on div "116 m2 Yatak odası sayısı: 4 Banyolar: -1 4. Kat Ortak Balkon Mutfak Gereçleri …" at bounding box center [784, 413] width 1146 height 172
click at [722, 452] on div "116 m2 Yatak odası sayısı: 4 Banyolar: -1 4. Kat Ortak Balkon Mutfak Gereçleri …" at bounding box center [784, 413] width 1146 height 172
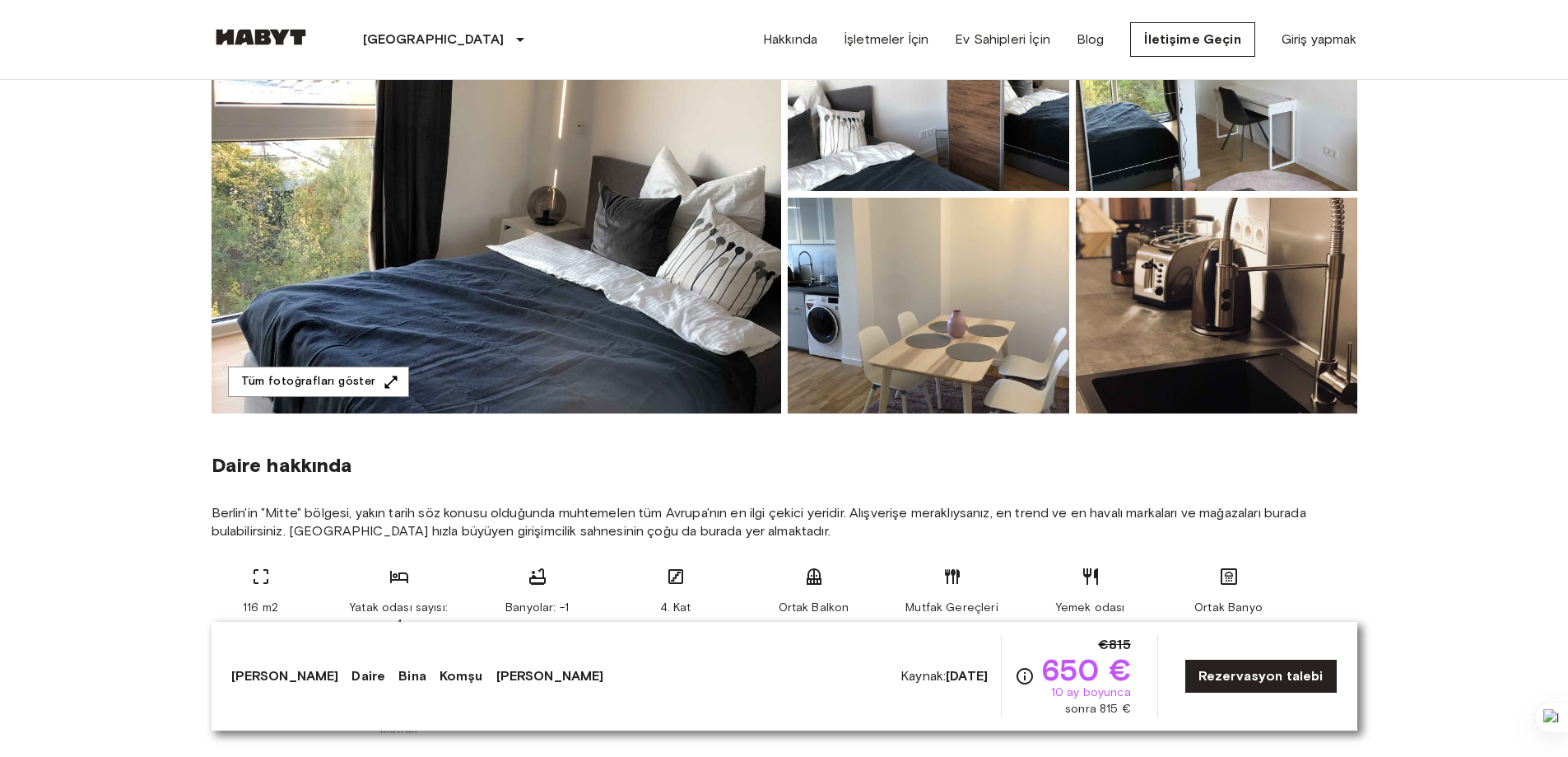
scroll to position [247, 0]
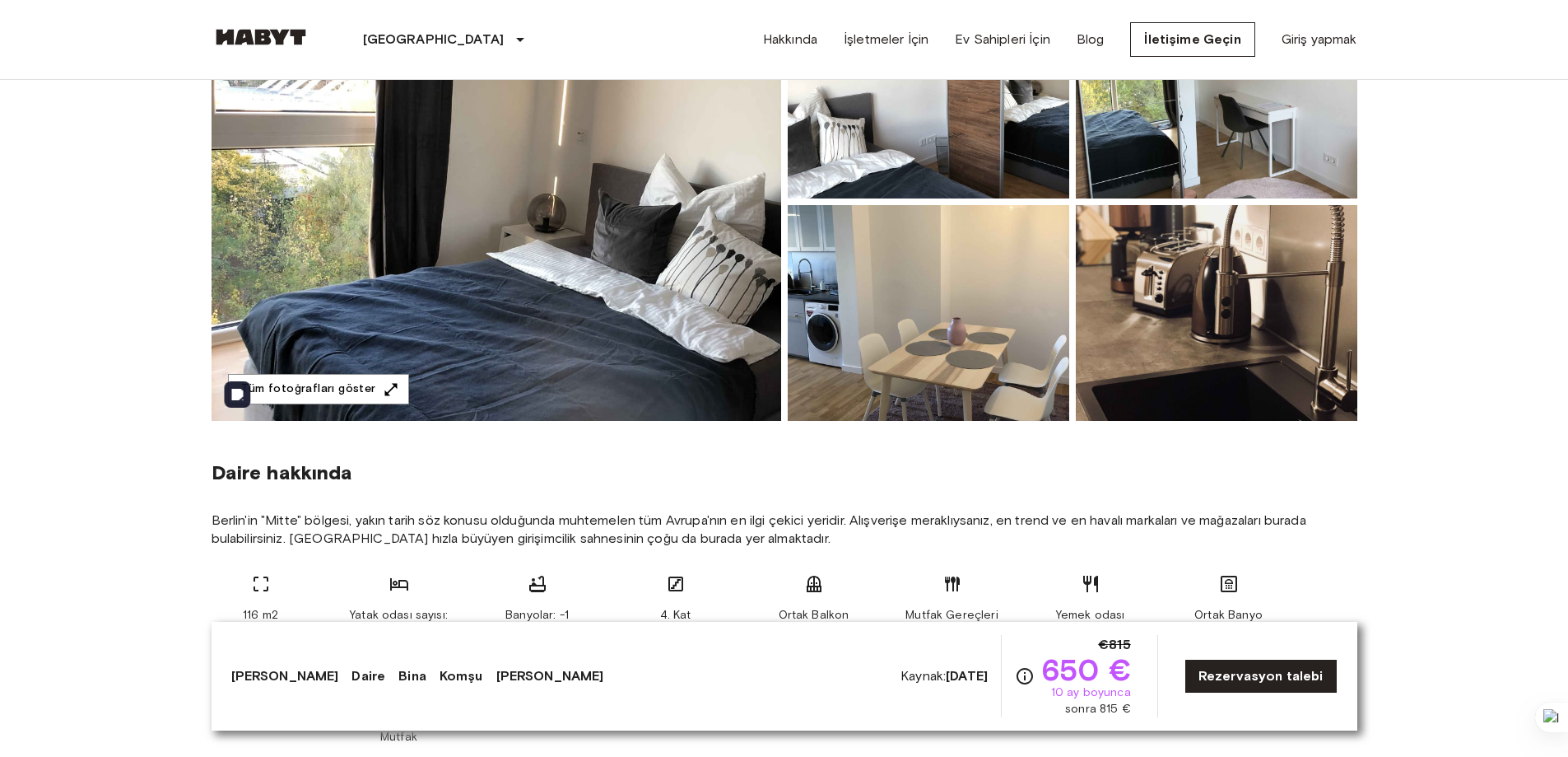
click at [675, 391] on img at bounding box center [496, 202] width 569 height 439
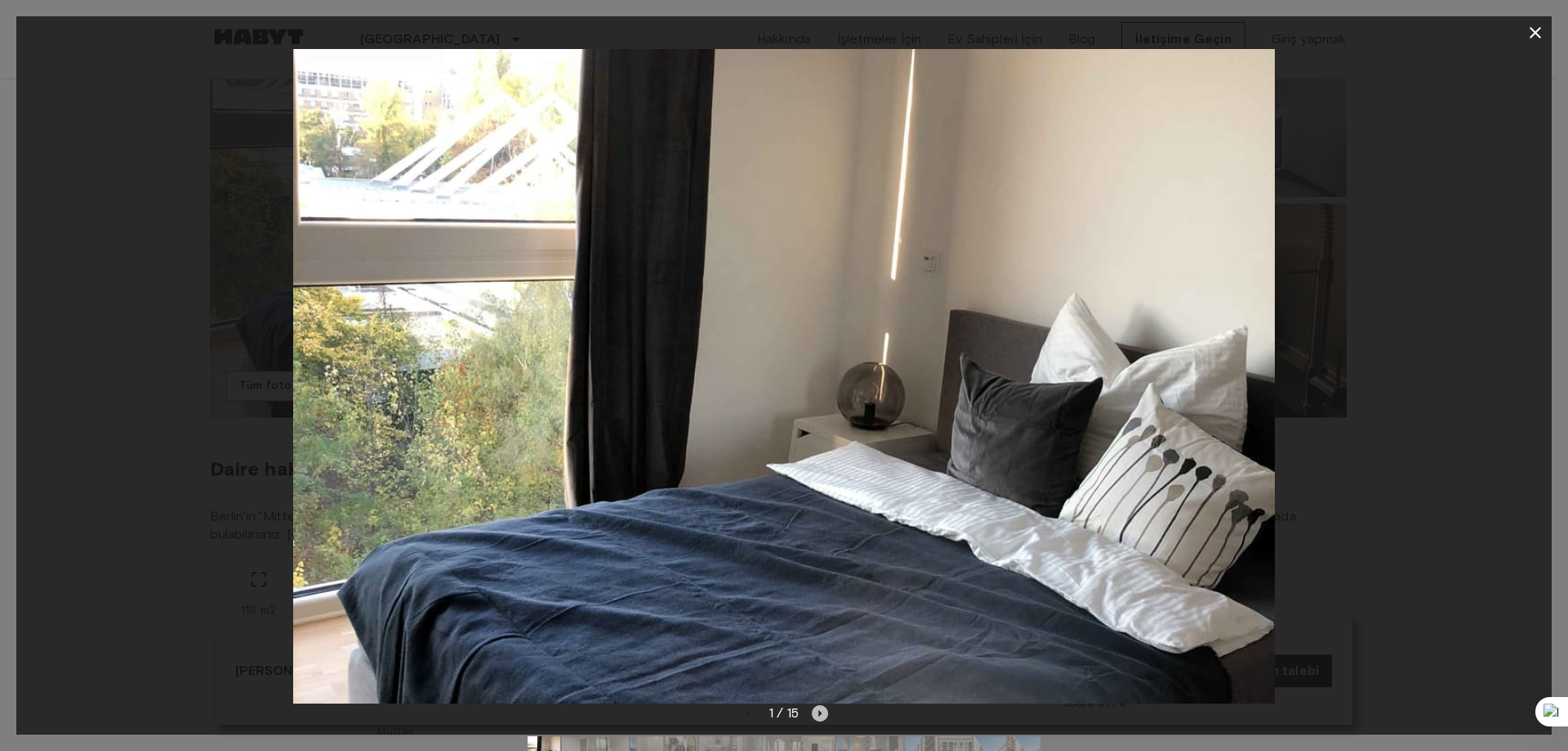
click at [817, 718] on icon "Sonraki resim" at bounding box center [819, 713] width 17 height 17
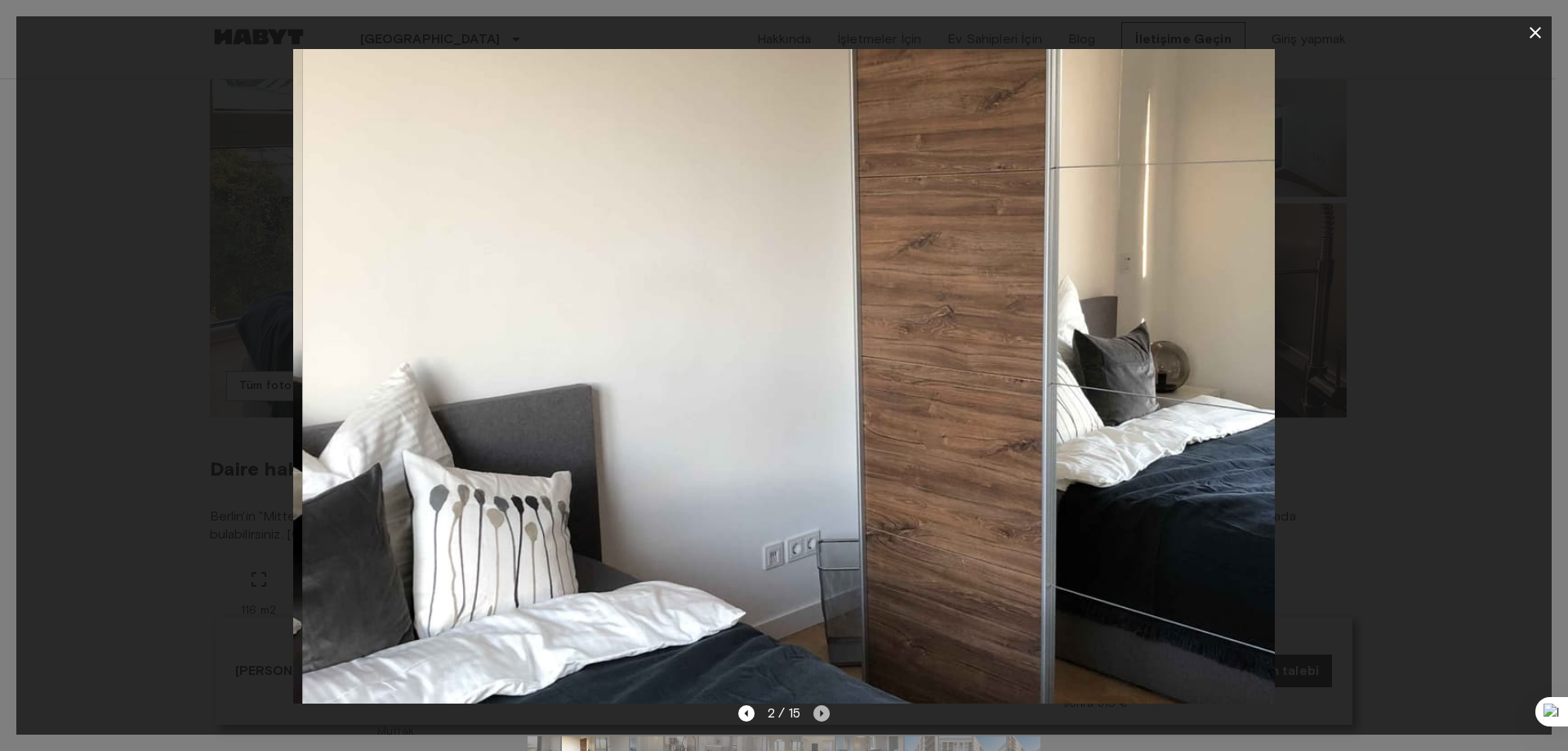
click at [829, 711] on icon "Sonraki resim" at bounding box center [821, 713] width 17 height 17
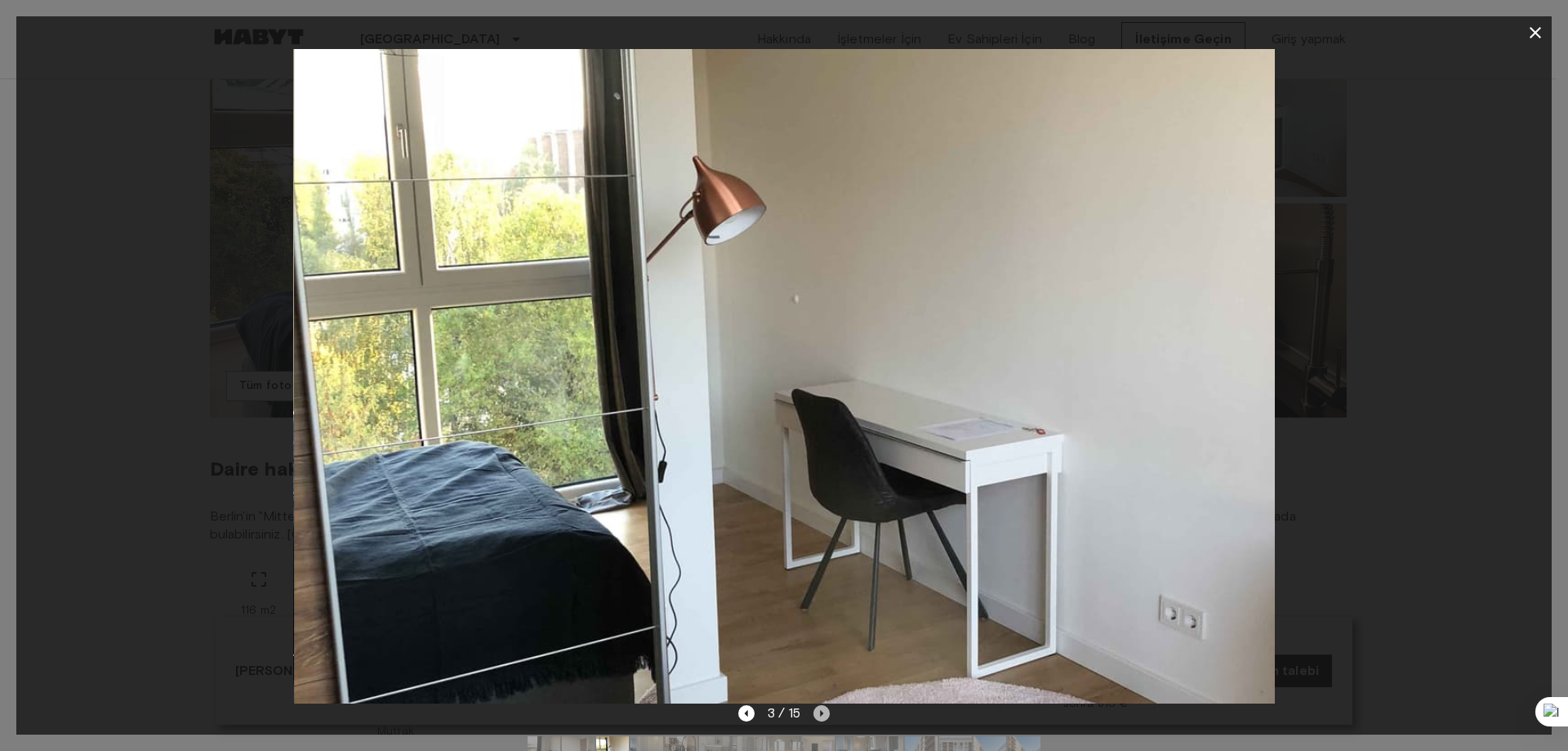
click at [828, 716] on icon "Sonraki resim" at bounding box center [821, 713] width 17 height 17
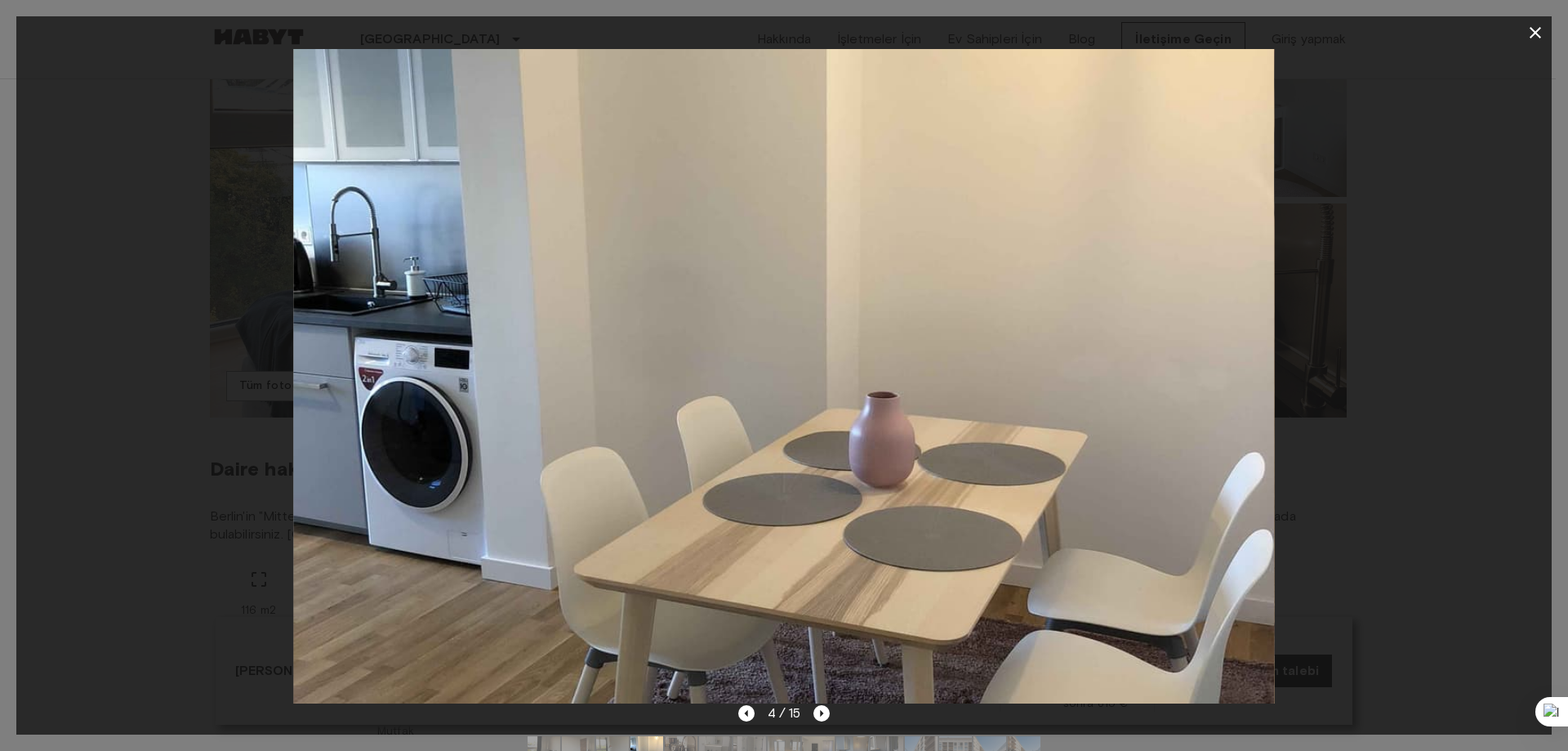
click at [1539, 31] on icon "button" at bounding box center [1536, 32] width 20 height 20
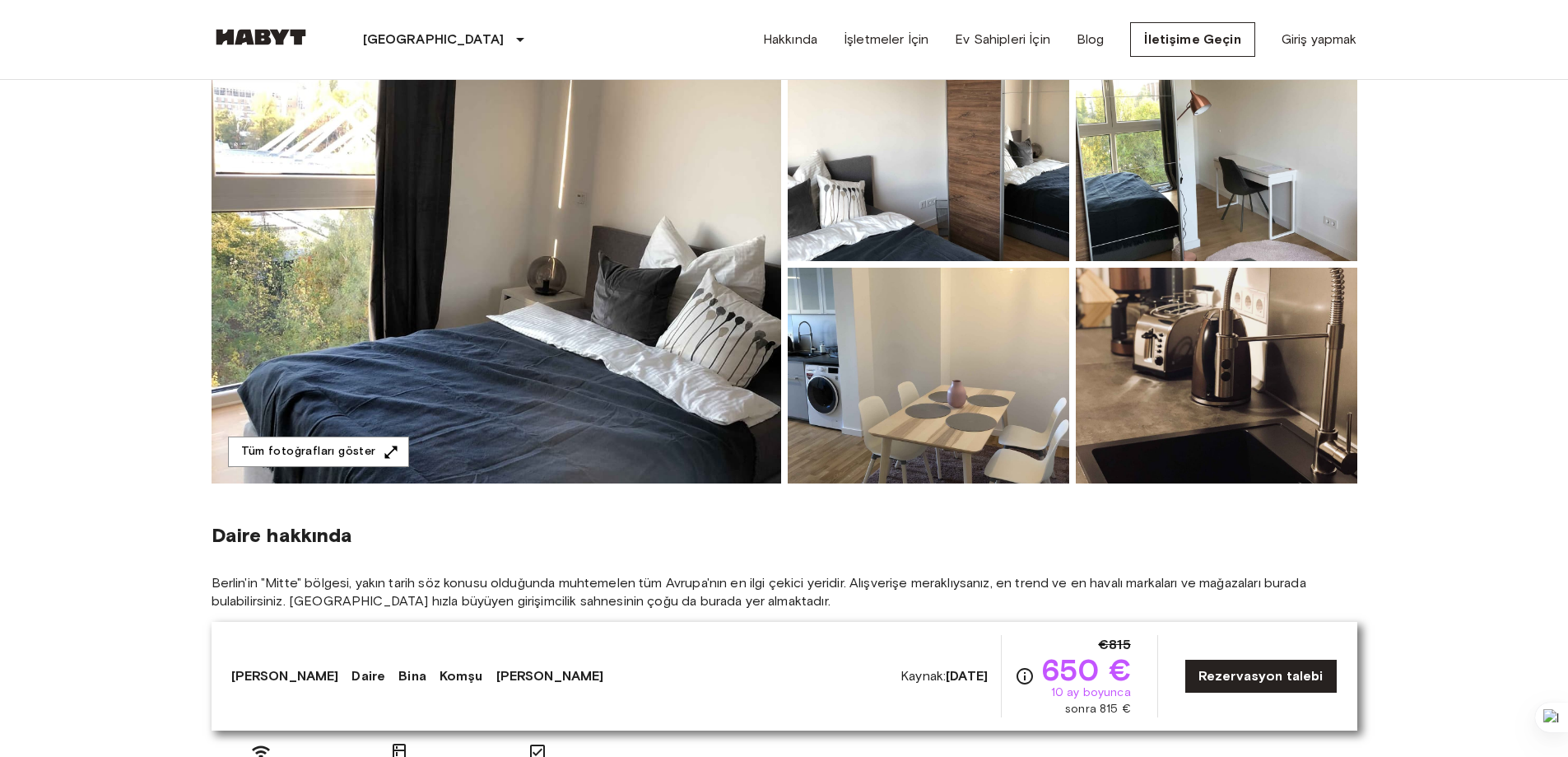
scroll to position [0, 0]
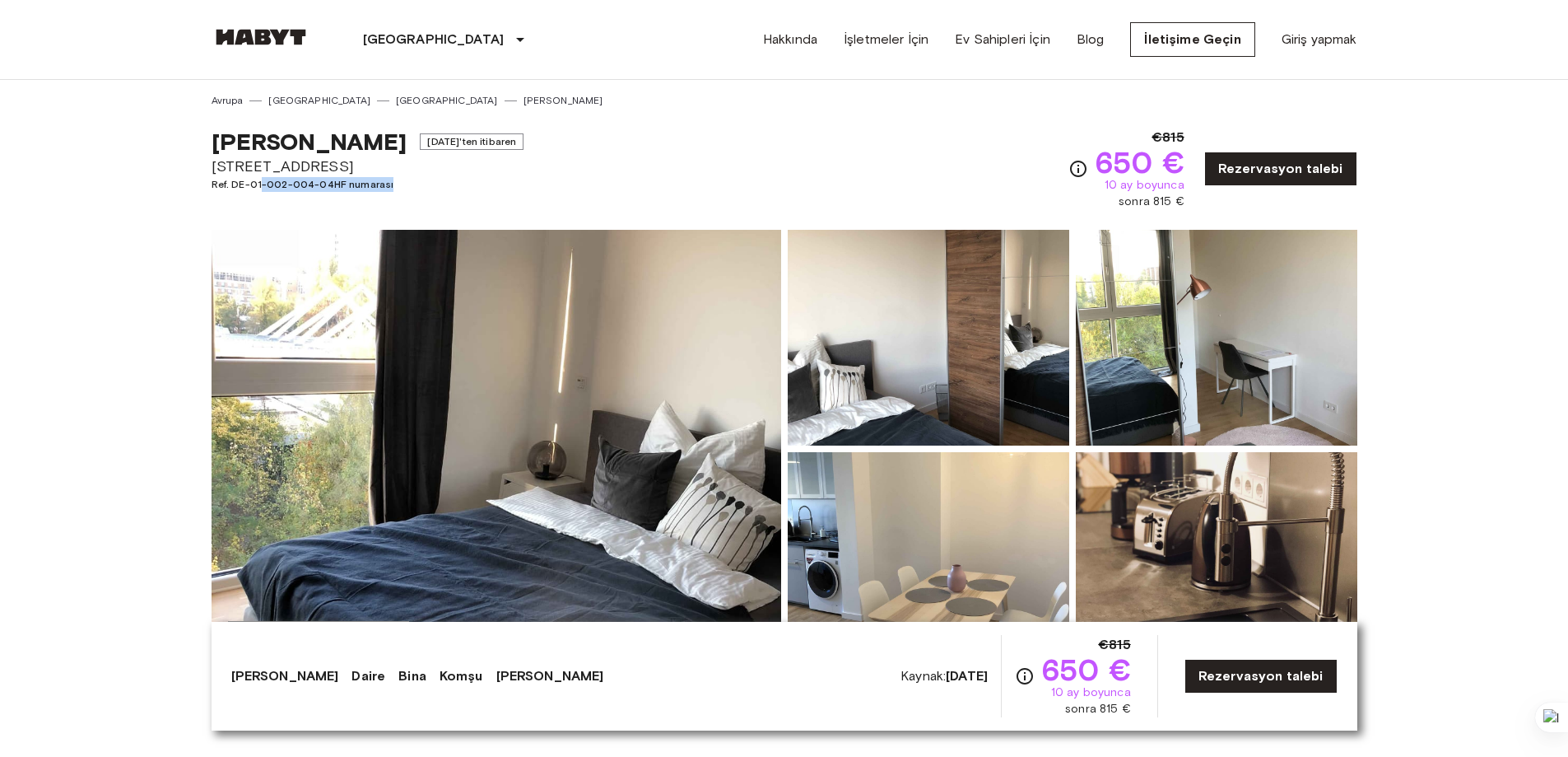
drag, startPoint x: 264, startPoint y: 182, endPoint x: 448, endPoint y: 187, distance: 184.1
click at [423, 182] on span "Ref. DE-01-002-004-04HF numarası" at bounding box center [367, 184] width 312 height 15
click at [538, 184] on div "Özel oda [DATE]'ten itibaren [STREET_ADDRESS]. DE-01-002-004-04HF numarası €815…" at bounding box center [784, 159] width 1146 height 102
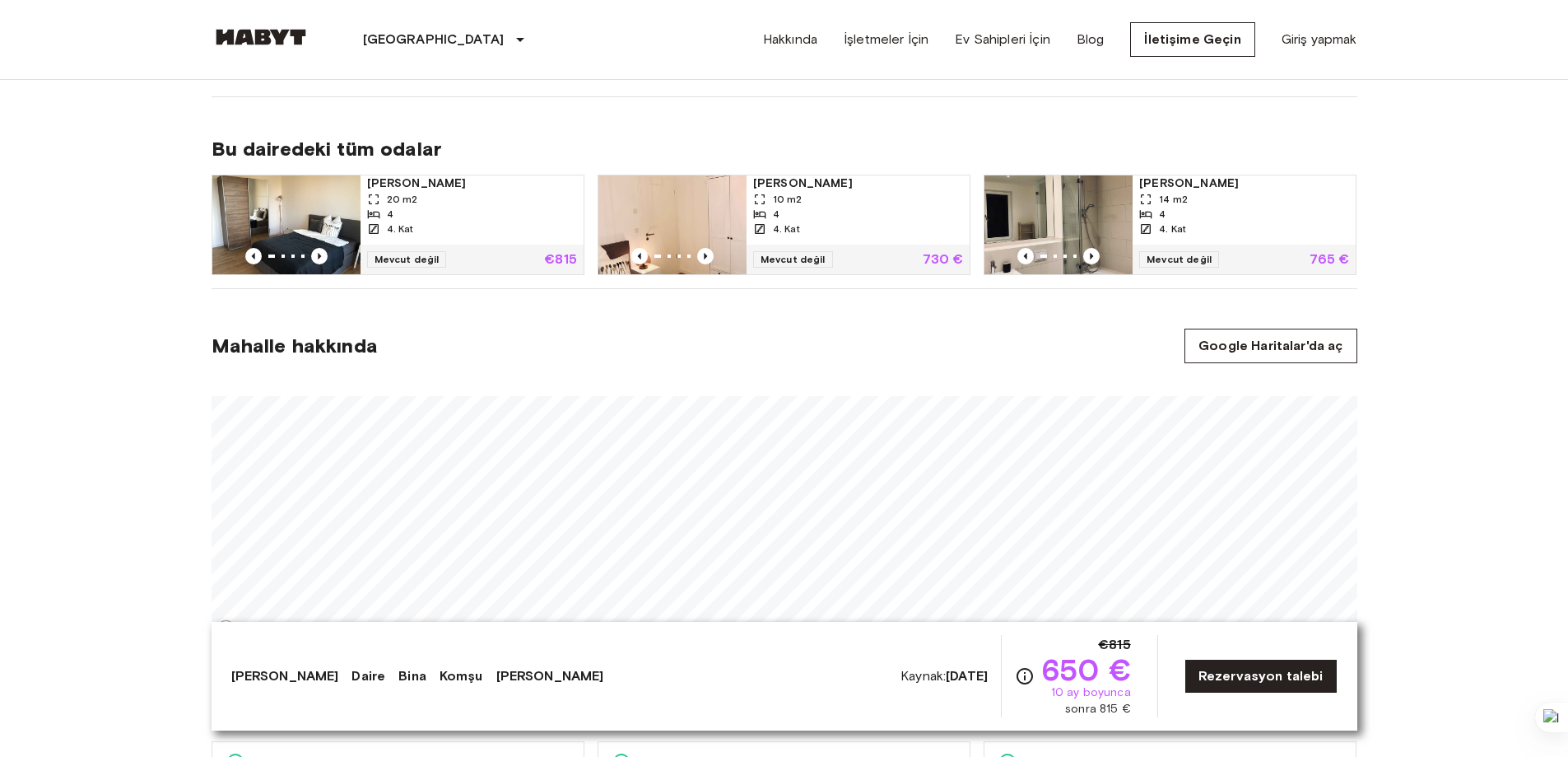
scroll to position [823, 0]
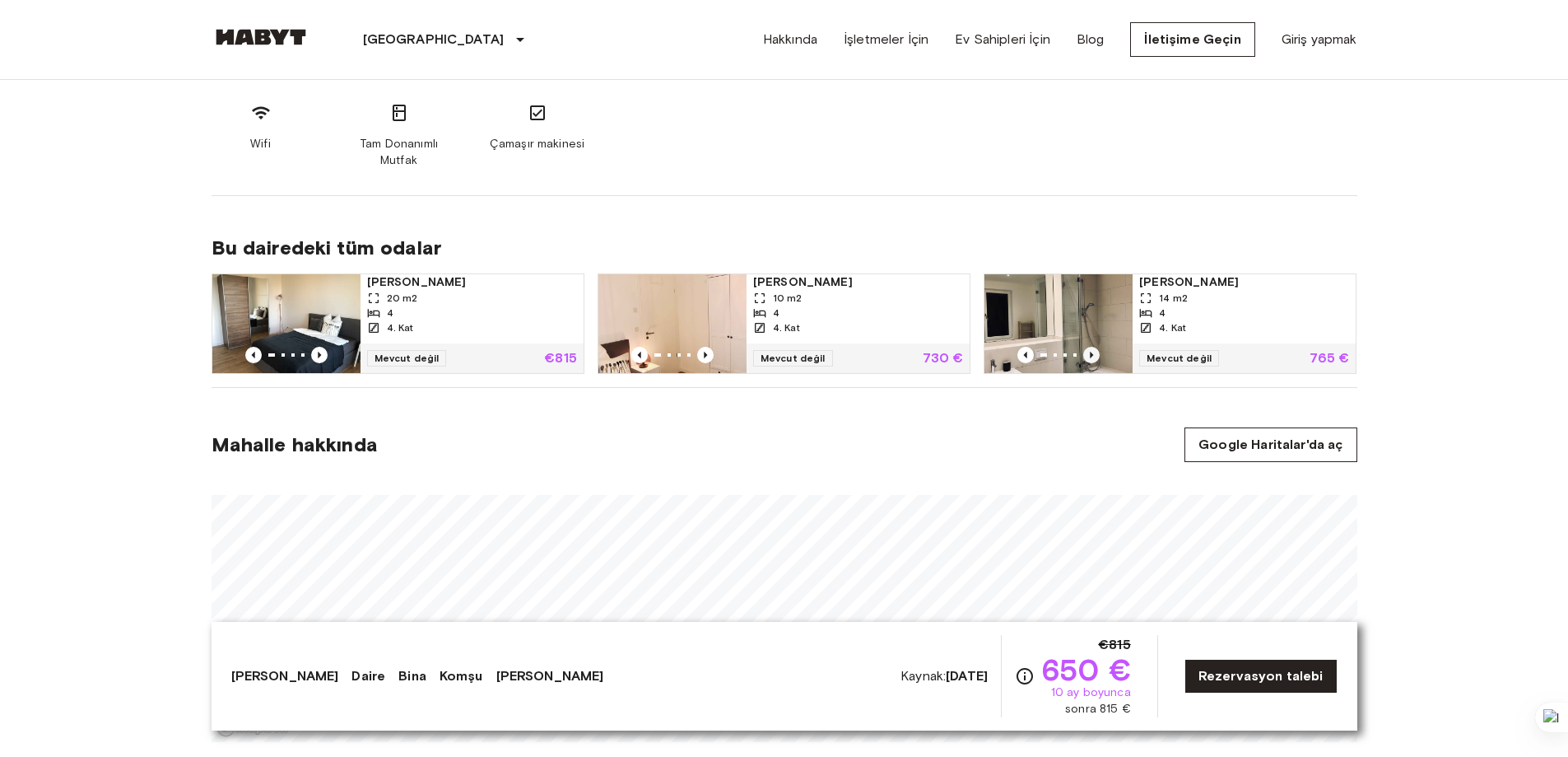
click at [1088, 352] on icon "Önceki görüntü" at bounding box center [1091, 354] width 17 height 17
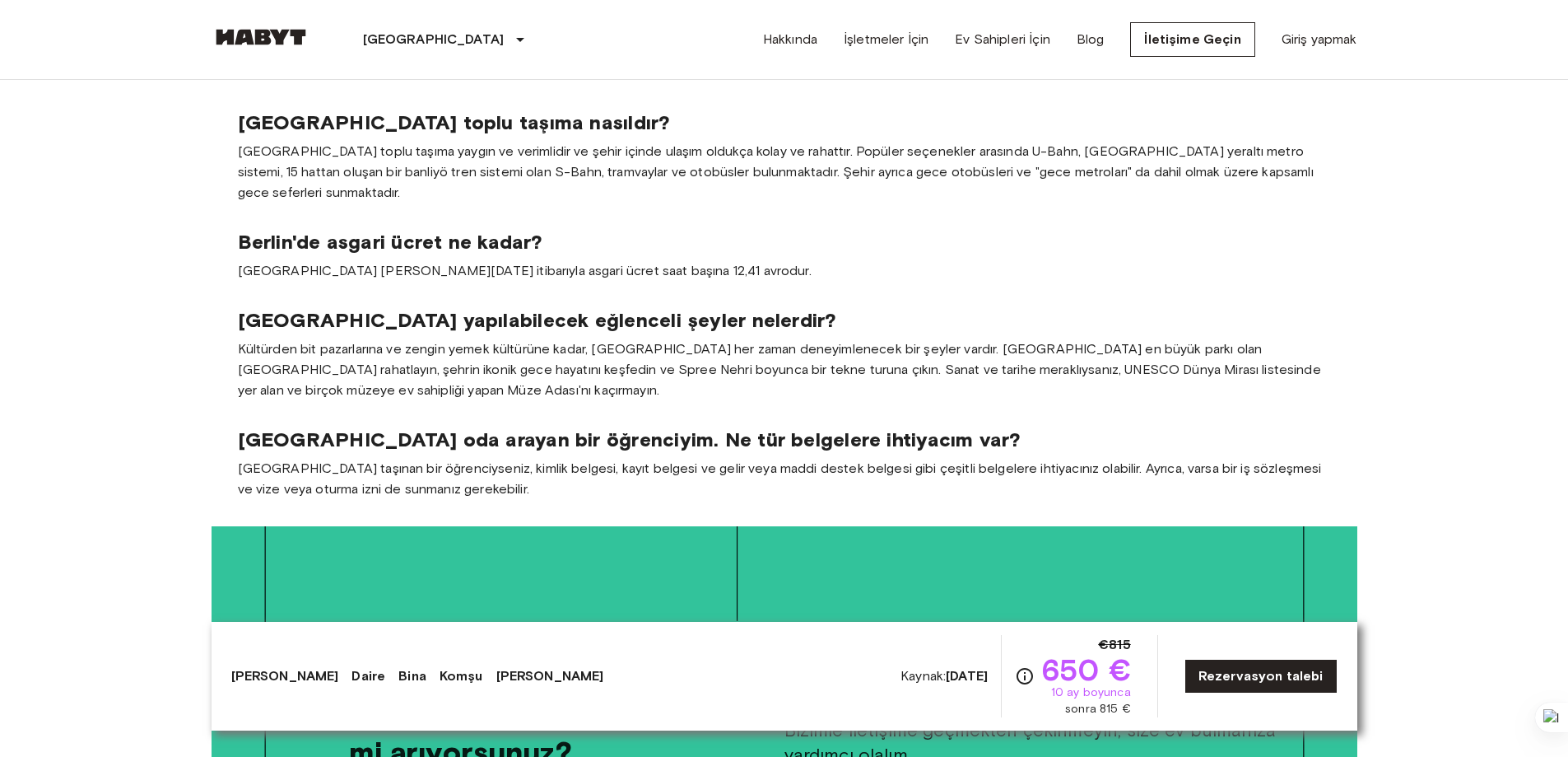
scroll to position [2882, 0]
